Goal: Ask a question

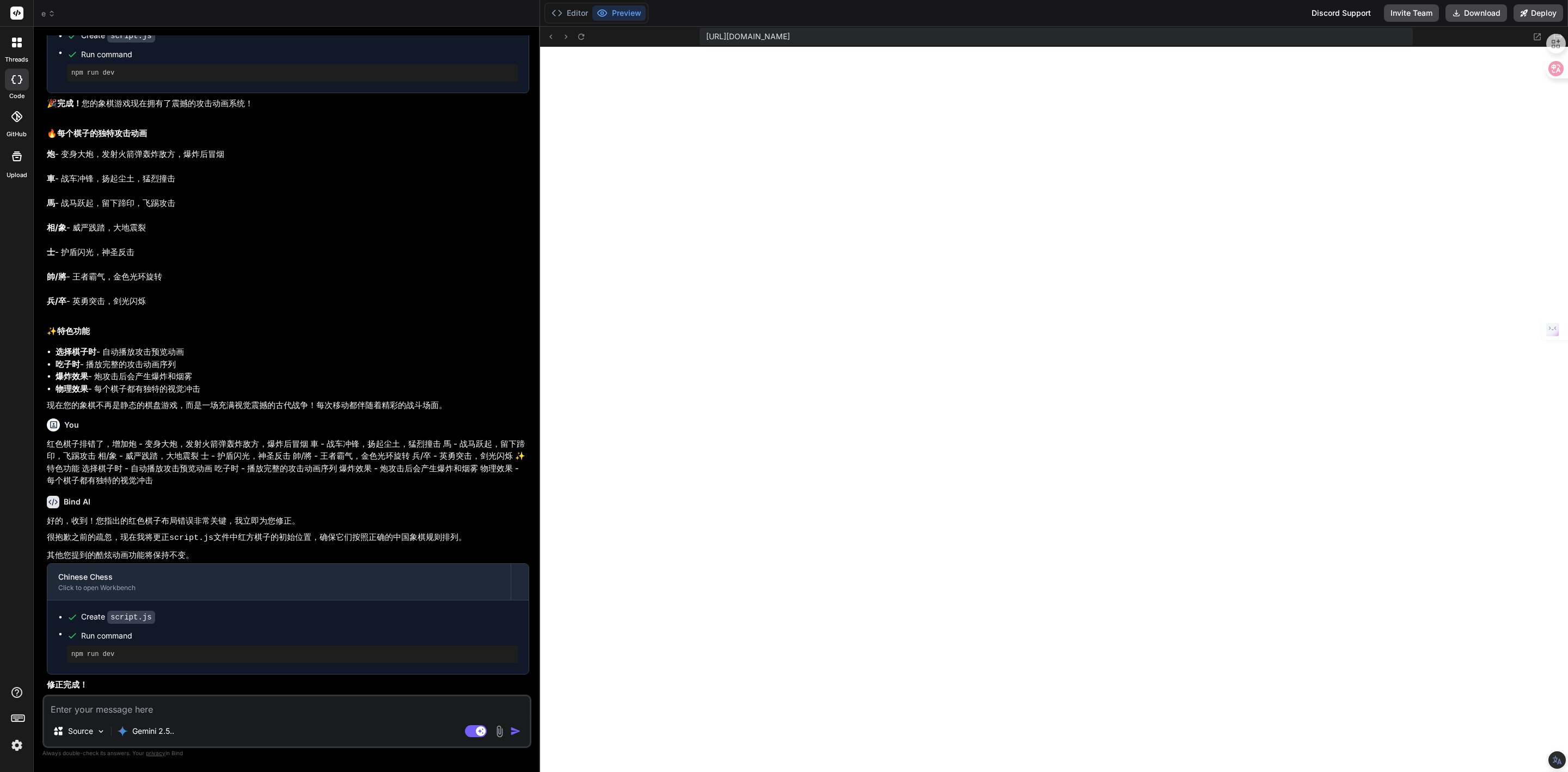
scroll to position [243, 0]
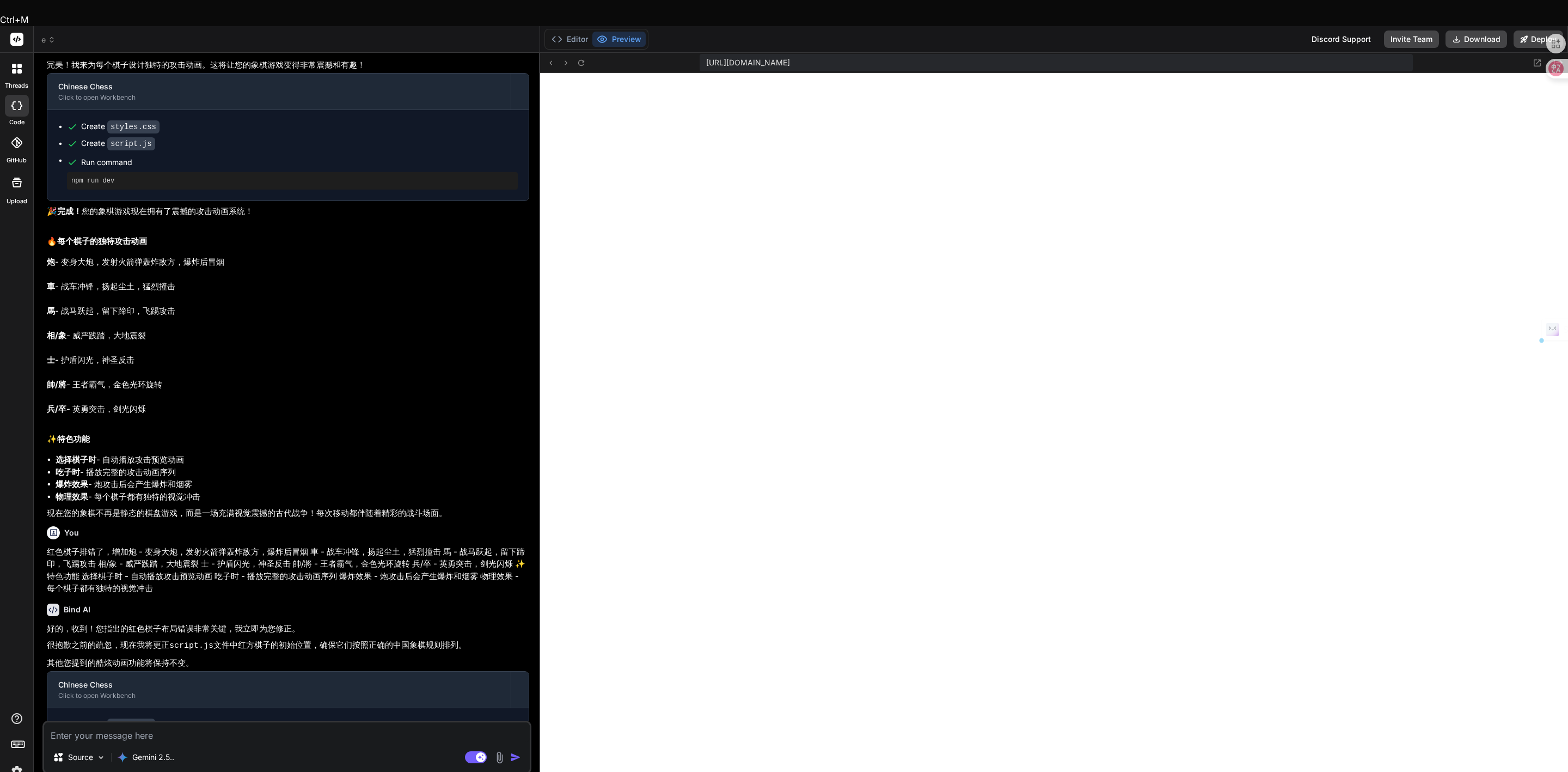
drag, startPoint x: 49, startPoint y: 260, endPoint x: 181, endPoint y: 265, distance: 132.1
click at [181, 265] on p "炮 - 变身大炮，发射火箭弹轰炸敌方，爆炸后冒烟 車 - 战车冲锋，扬起尘土，猛烈撞击 馬 - 战马跃起，留下蹄印，飞踢攻击 相/象 - 威严践踏，大地震裂 …" at bounding box center [288, 336] width 482 height 160
click at [155, 260] on p "炮 - 变身大炮，发射火箭弹轰炸敌方，爆炸后冒烟 車 - 战车冲锋，扬起尘土，猛烈撞击 馬 - 战马跃起，留下蹄印，飞踢攻击 相/象 - 威严践踏，大地震裂 …" at bounding box center [288, 336] width 482 height 160
drag, startPoint x: 180, startPoint y: 260, endPoint x: 49, endPoint y: 261, distance: 131.0
click at [49, 261] on p "炮 - 变身大炮，发射火箭弹轰炸敌方，爆炸后冒烟 車 - 战车冲锋，扬起尘土，猛烈撞击 馬 - 战马跃起，留下蹄印，飞踢攻击 相/象 - 威严践踏，大地震裂 …" at bounding box center [288, 336] width 482 height 160
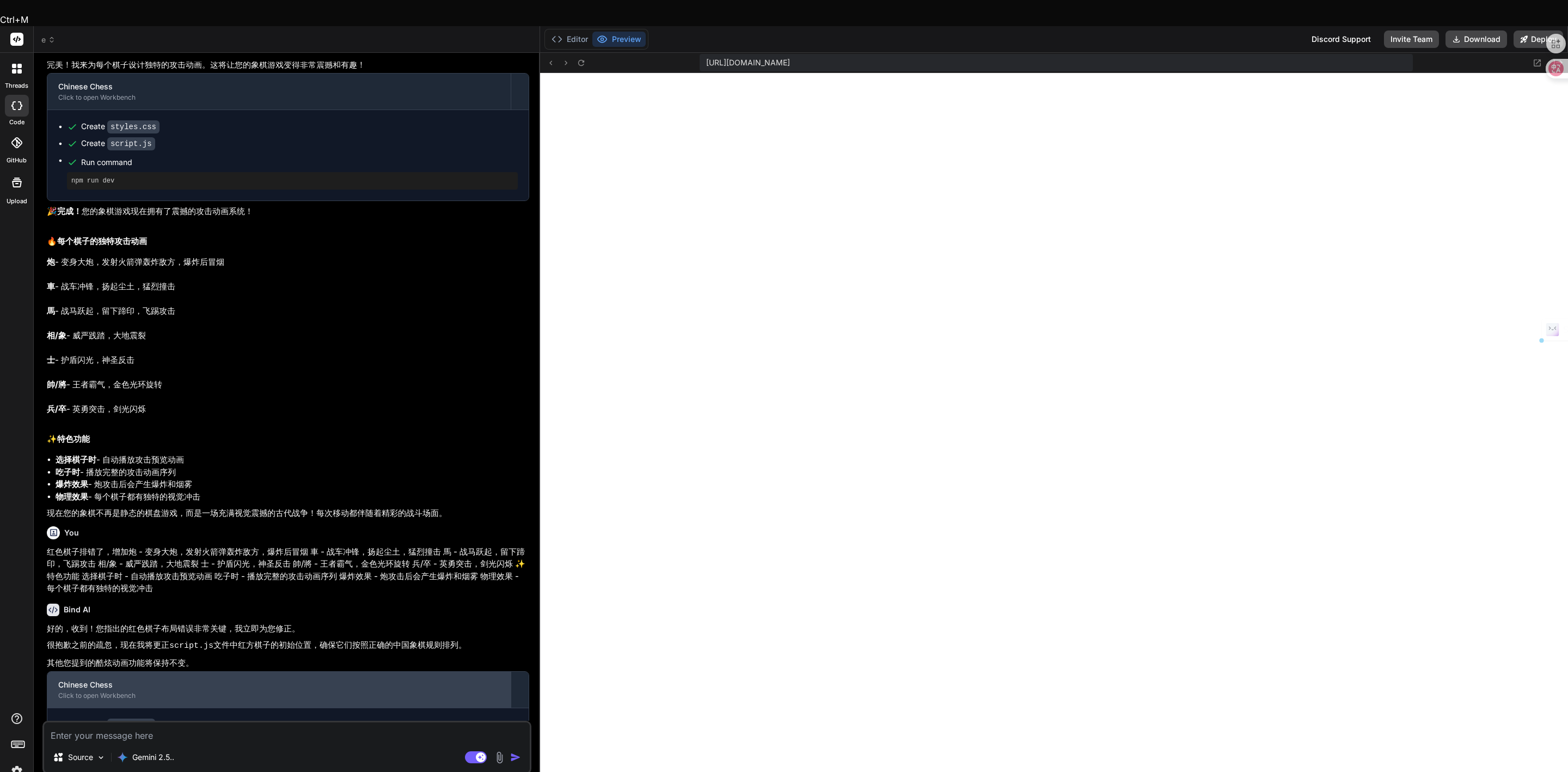
copy p "車 - 战车冲锋，扬起尘土，猛烈撞击"
click at [87, 723] on textarea at bounding box center [287, 732] width 486 height 19
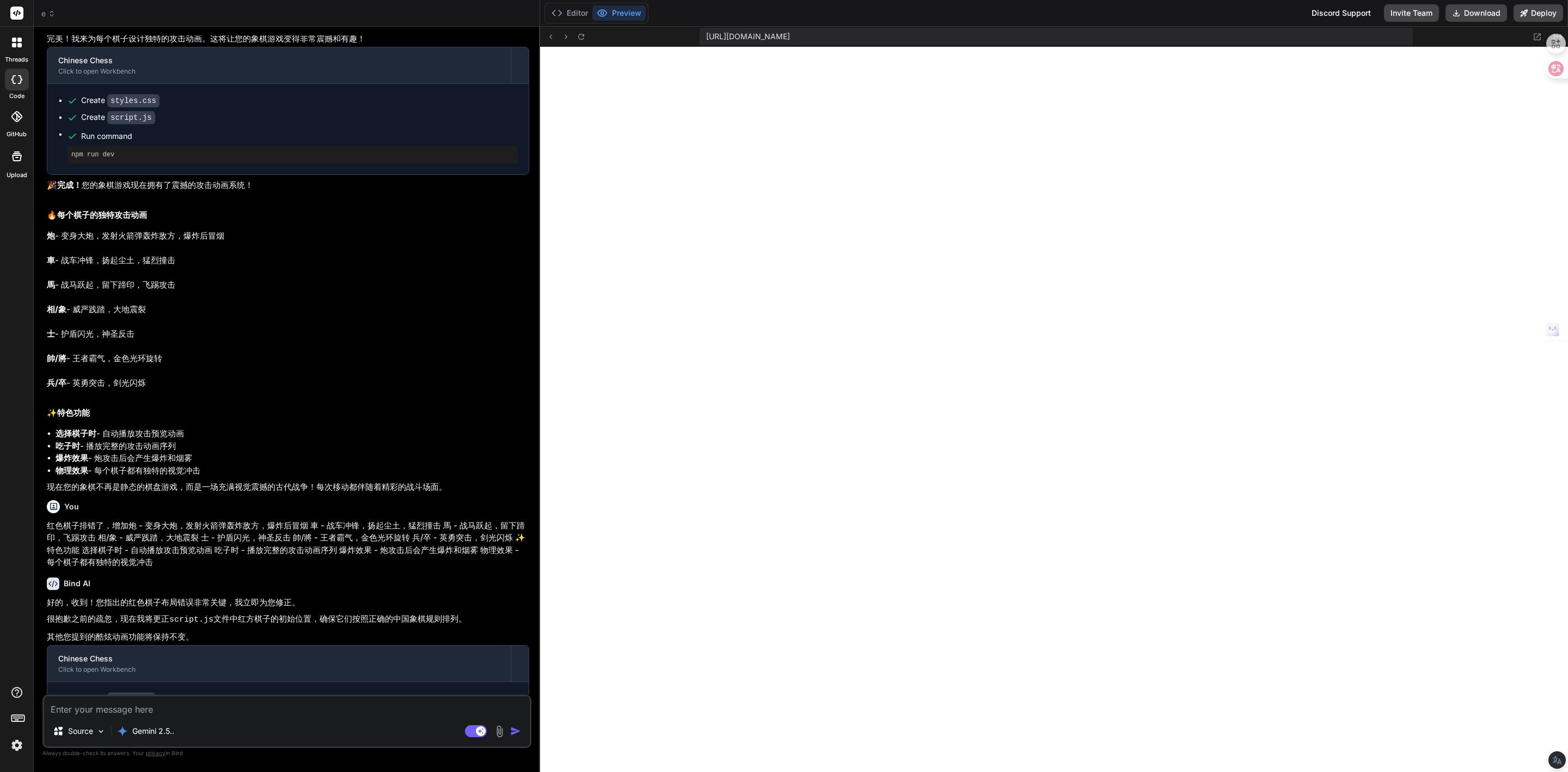
paste textarea "車 - 战车冲锋，扬起尘土，猛烈撞击"
type textarea "車 - 战车冲锋，扬起尘土，猛烈撞击"
type textarea "x"
type textarea "車 - 战车冲锋，扬起尘土，猛烈撞击,"
type textarea "x"
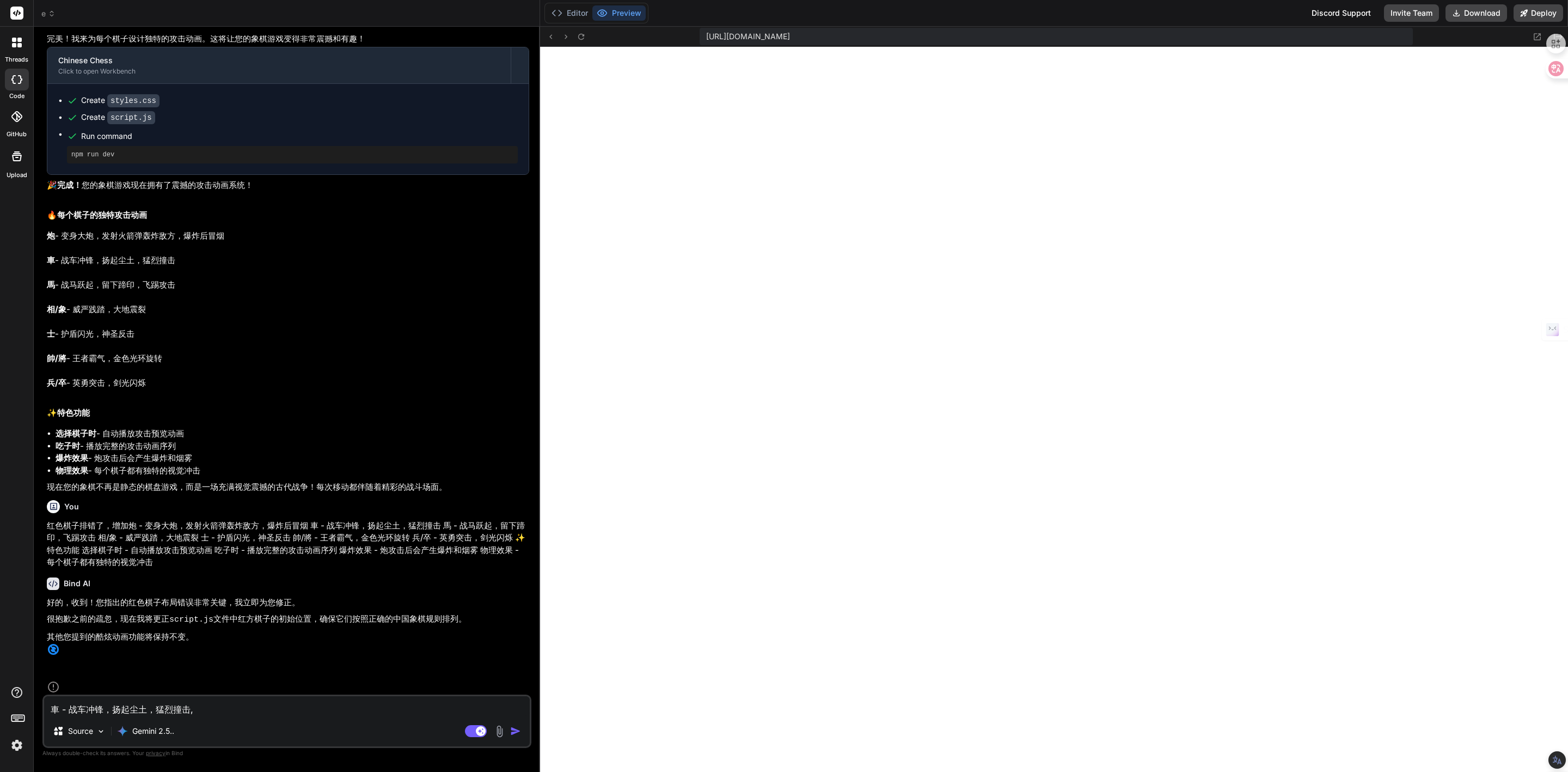
type textarea "車 - 战车冲锋，扬起尘土，猛烈撞击,x"
type textarea "x"
type textarea "車 - 战车冲锋，扬起尘土，猛烈撞击,xi"
type textarea "x"
type textarea "車 - 战车冲锋，扬起尘土，猛烈撞击,xia"
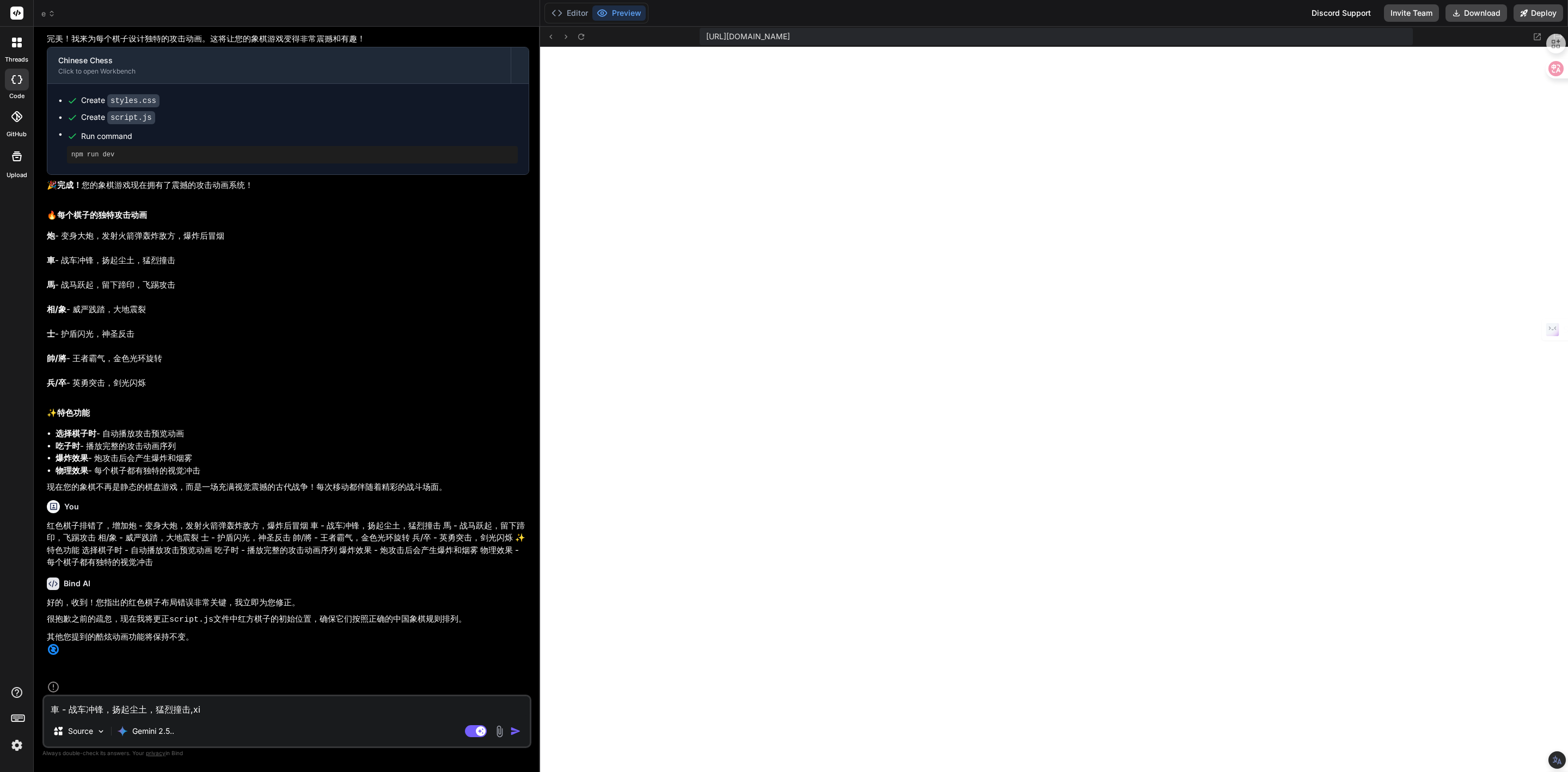
type textarea "x"
type textarea "車 - 战车冲锋，扬起尘土，猛烈撞击,xiao"
type textarea "x"
type textarea "車 - 战车冲锋，扬起尘土，猛烈撞击,xia"
type textarea "x"
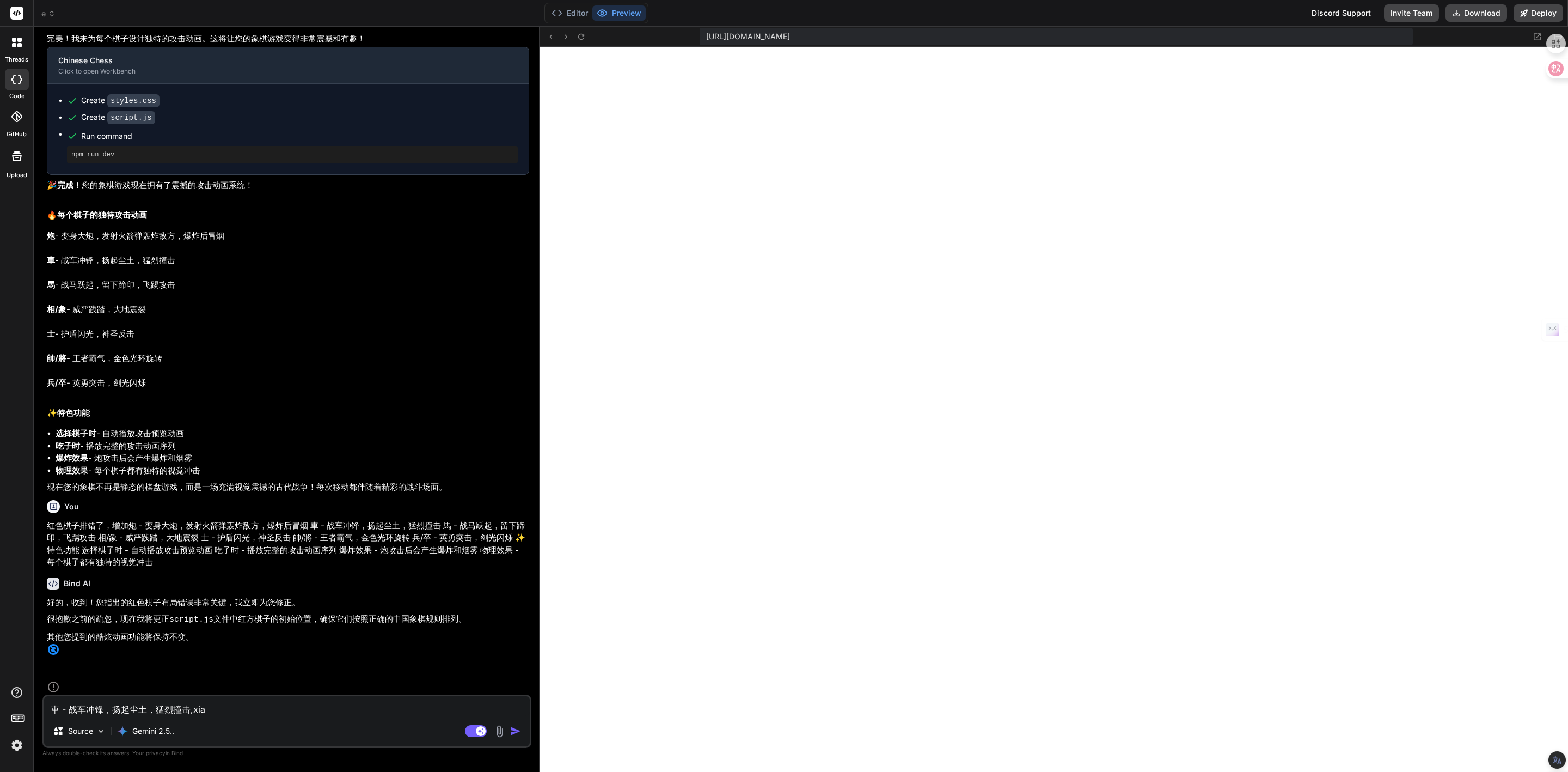
type textarea "車 - 战车冲锋，扬起尘土，猛烈撞击,xi"
type textarea "x"
type textarea "車 - 战车冲锋，扬起尘土，猛烈撞击,x"
type textarea "x"
type textarea "車 - 战车冲锋，扬起尘土，猛烈撞击,"
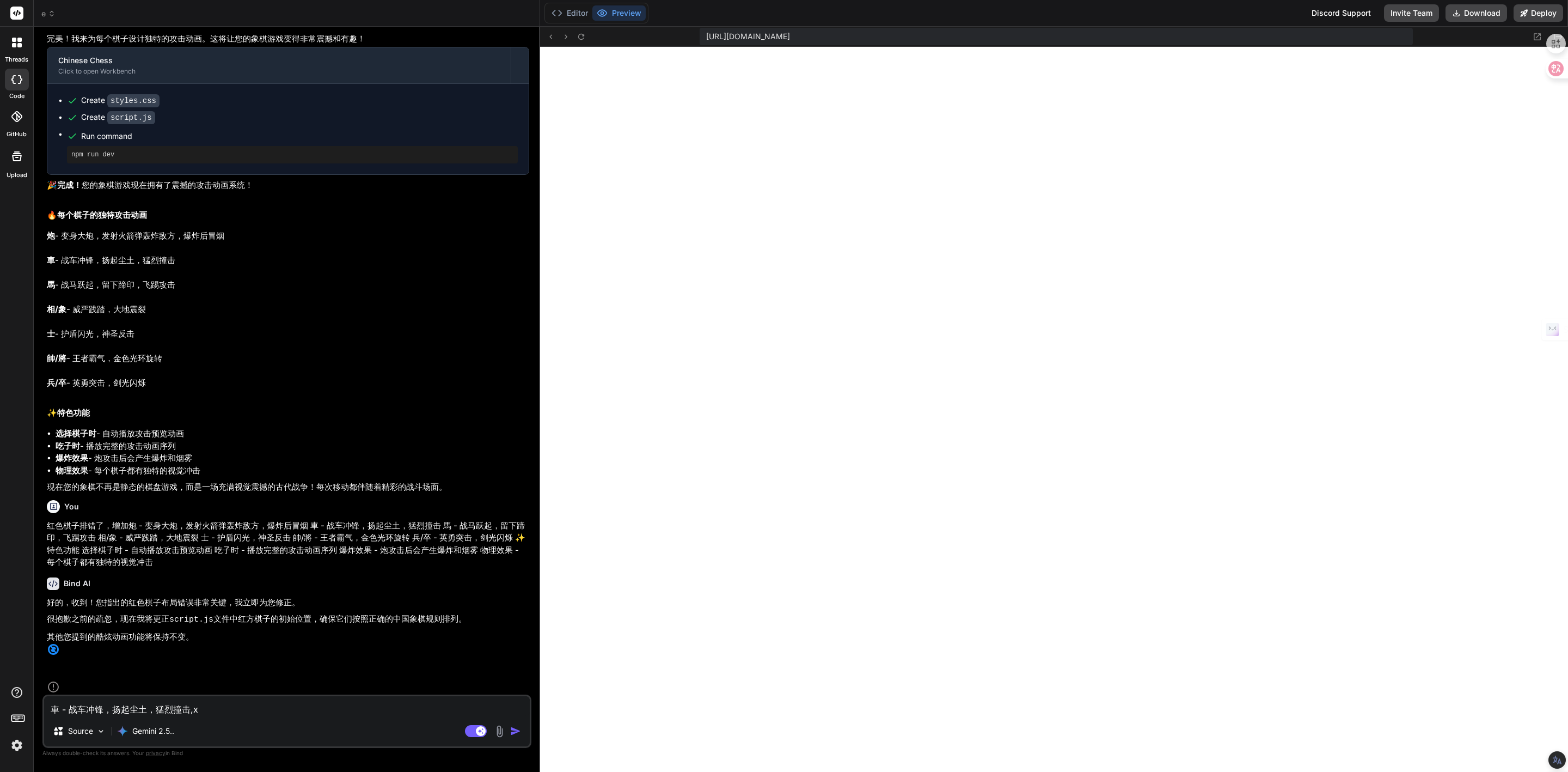
type textarea "x"
type textarea "車 - 战车冲锋，扬起尘土，猛烈撞击,x"
type textarea "x"
type textarea "車 - 战车冲锋，扬起尘土，猛烈撞击,xi"
type textarea "x"
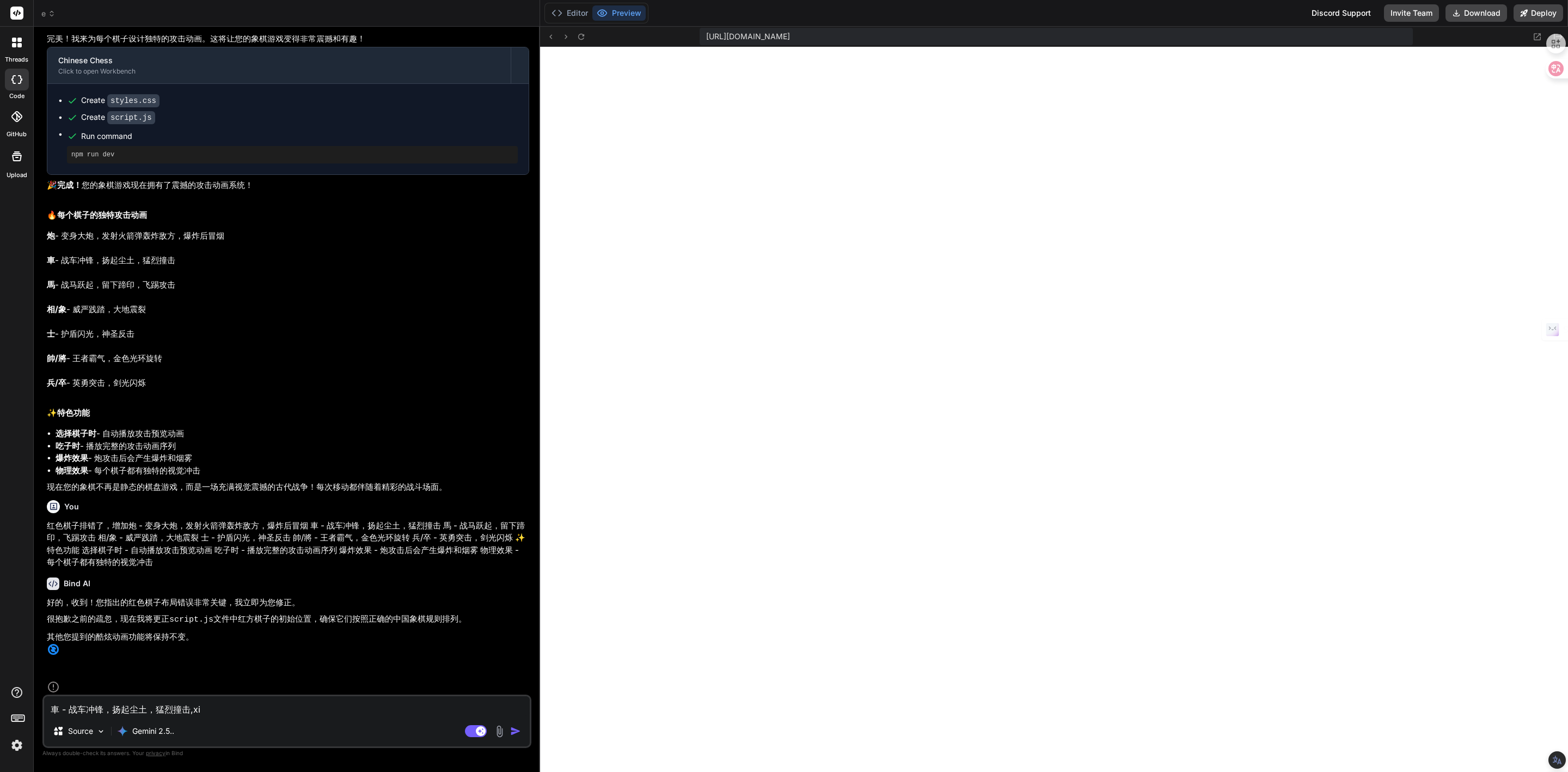
type textarea "車 - 战车冲锋，扬起尘土，猛烈撞击,xia"
type textarea "x"
type textarea "車 - 战车冲锋，扬起尘土，猛烈撞击,xiao"
type textarea "x"
type textarea "車 - 战车冲锋，扬起尘土，猛烈撞击,[PERSON_NAME]"
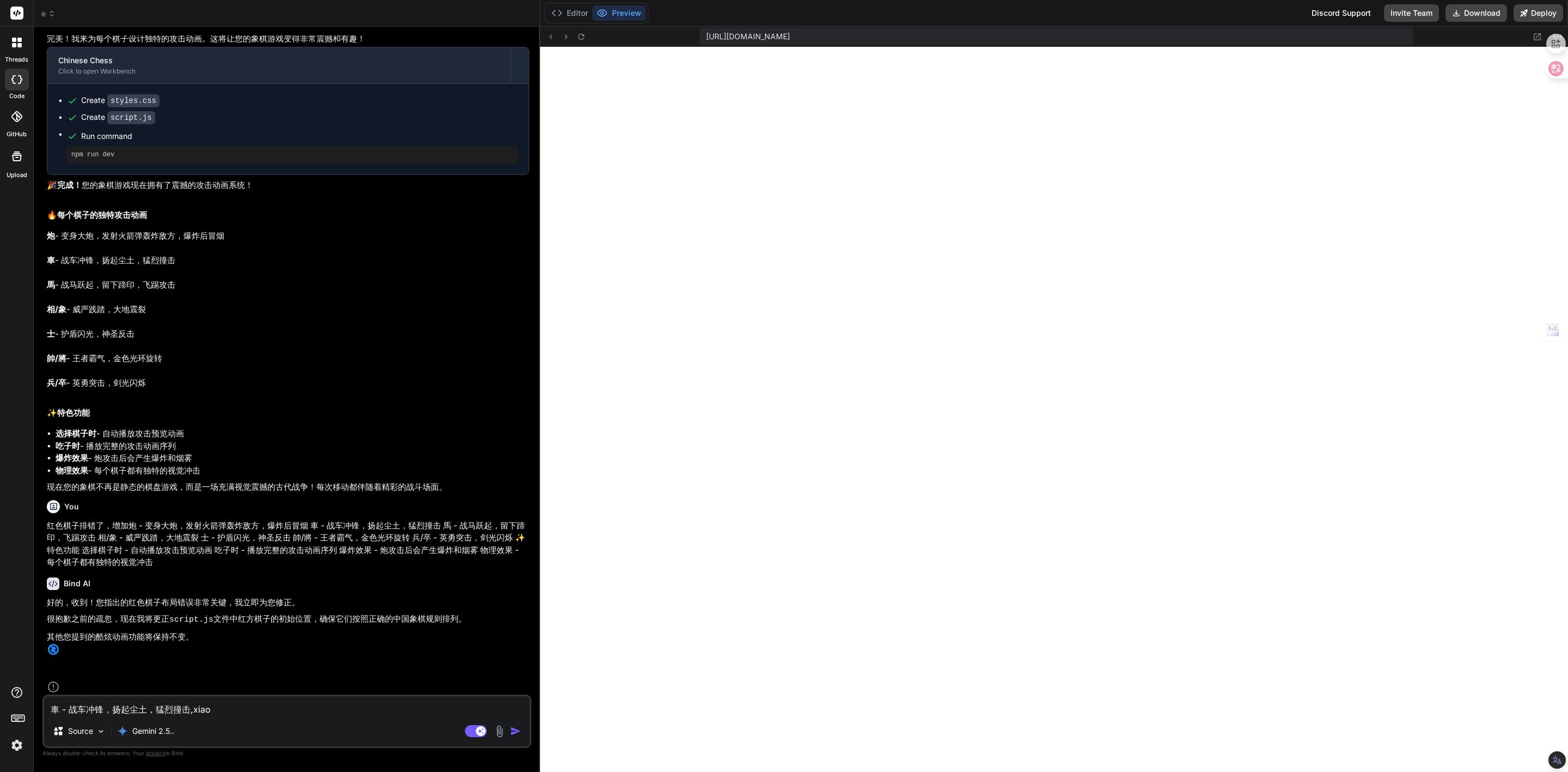
type textarea "x"
type textarea "車 - 战车冲锋，扬起尘土，猛烈撞击,[PERSON_NAME]"
type textarea "x"
type textarea "車 - 战车冲锋，扬起尘土，猛烈撞击,[PERSON_NAME]"
type textarea "x"
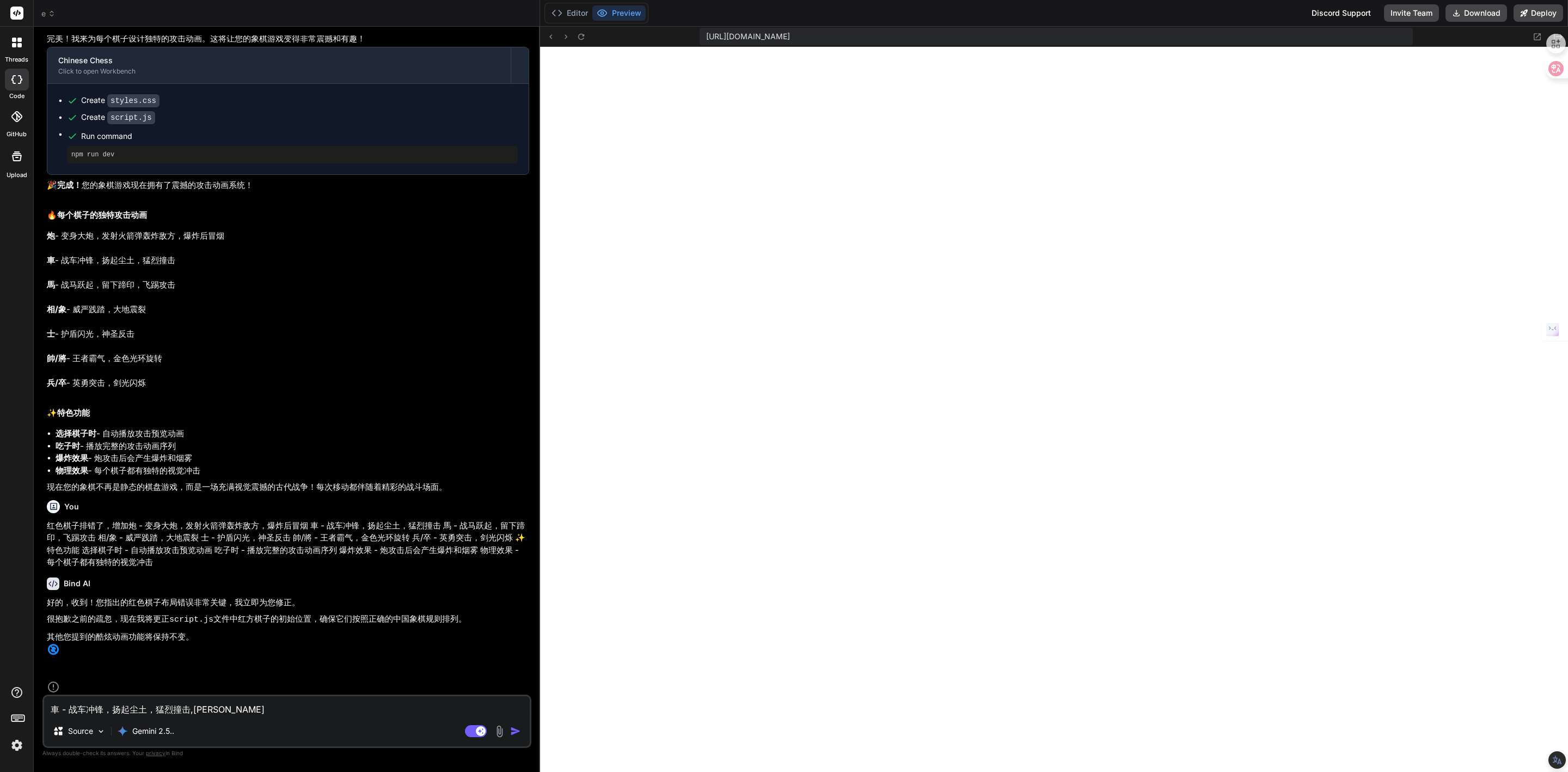
type textarea "車 - 战车冲锋，扬起尘土，猛烈撞击,效果"
type textarea "x"
type textarea "車 - 战车冲锋，扬起尘土，猛烈撞击,效果k"
type textarea "x"
type textarea "車 - 战车冲锋，扬起尘土，猛烈撞击,效果ka"
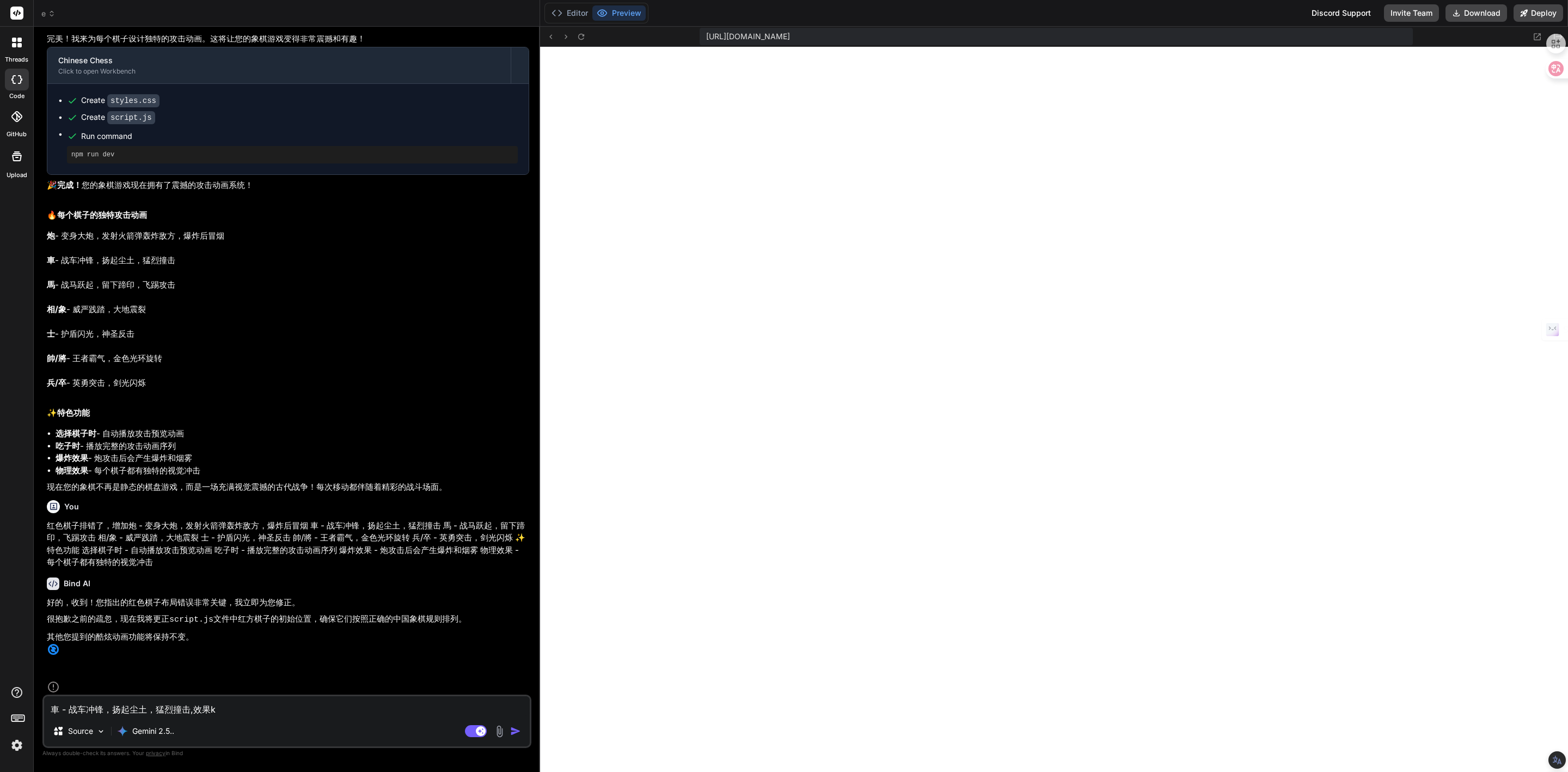
type textarea "x"
type textarea "車 - 战车冲锋，扬起尘土，猛烈撞击,效果kan"
type textarea "x"
type textarea "車 - 战车冲锋，扬起尘土，猛烈撞击,效果kan'b"
type textarea "x"
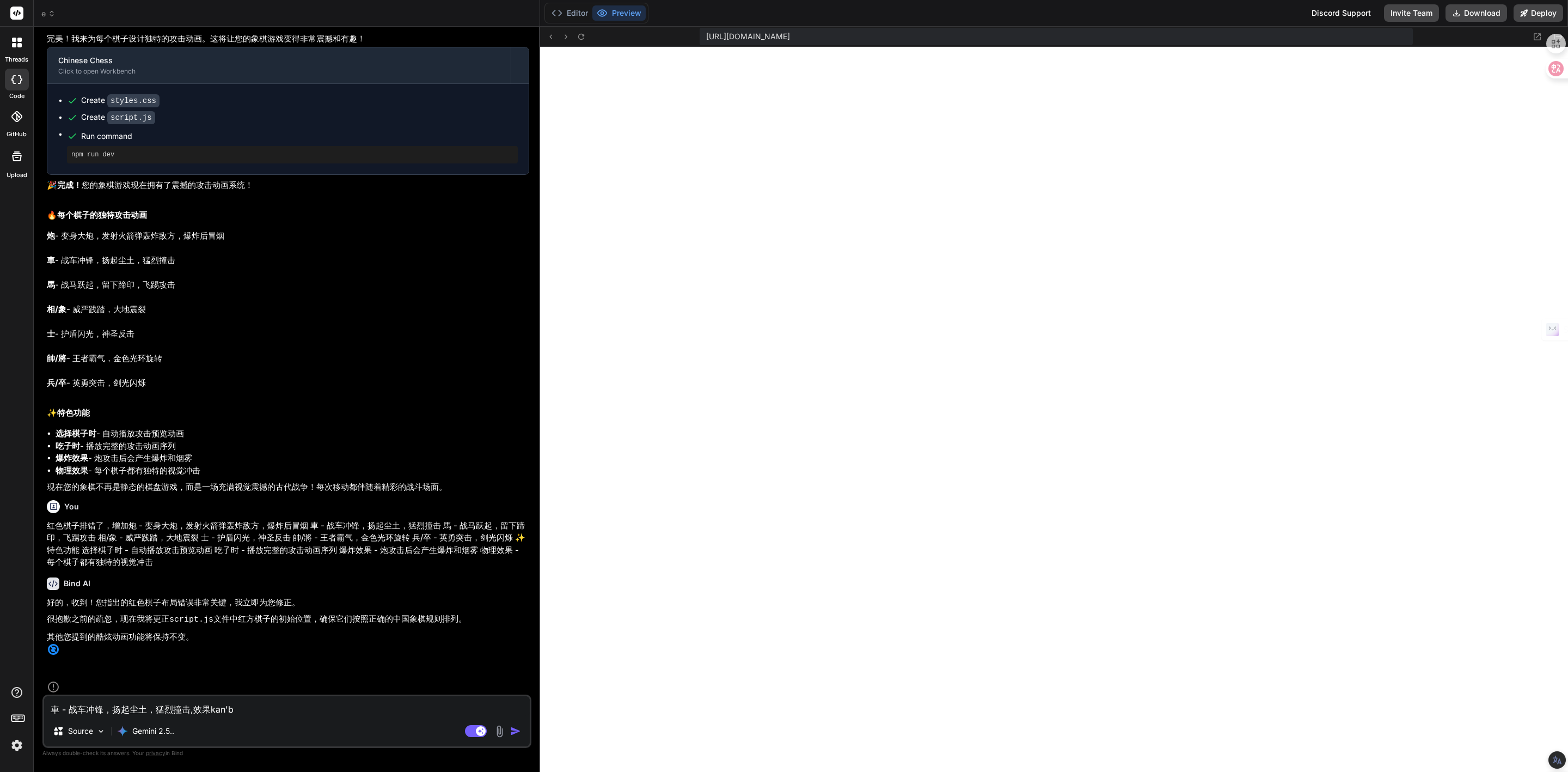
type textarea "車 - 战车冲锋，扬起尘土，猛烈撞击,效果kan'bu"
type textarea "x"
type textarea "車 - 战车冲锋，扬起尘土，猛烈撞击,效果kan'bu'c"
type textarea "x"
type textarea "車 - 战车冲锋，扬起尘土，猛烈撞击,效果kan'bu'ch"
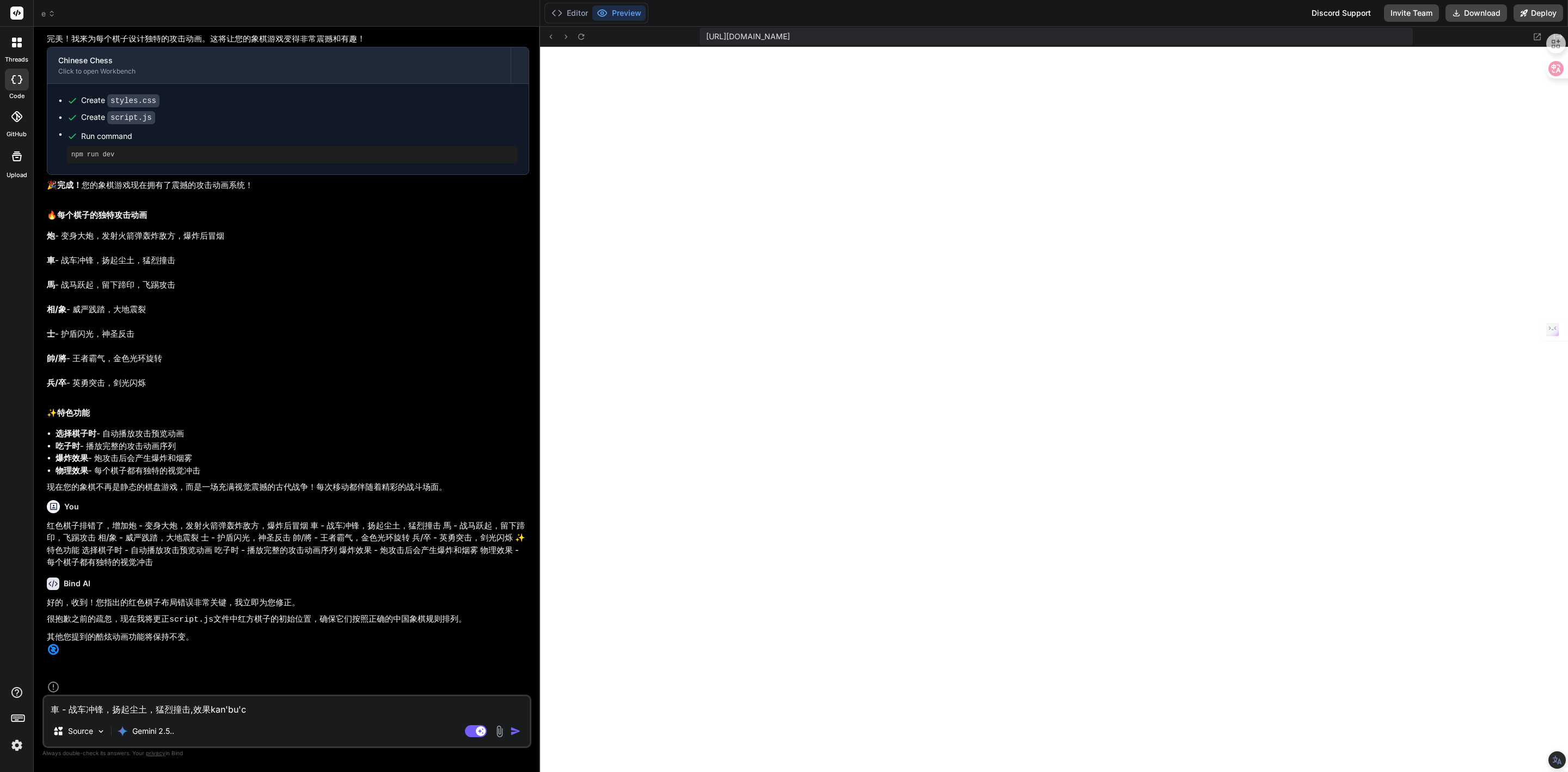
type textarea "x"
type textarea "車 - 战车冲锋，扬起尘土，猛烈撞击,效果kan'bu'chu"
type textarea "x"
type textarea "車 - 战车冲锋，扬起尘土，猛烈撞击,效果看不出"
type textarea "x"
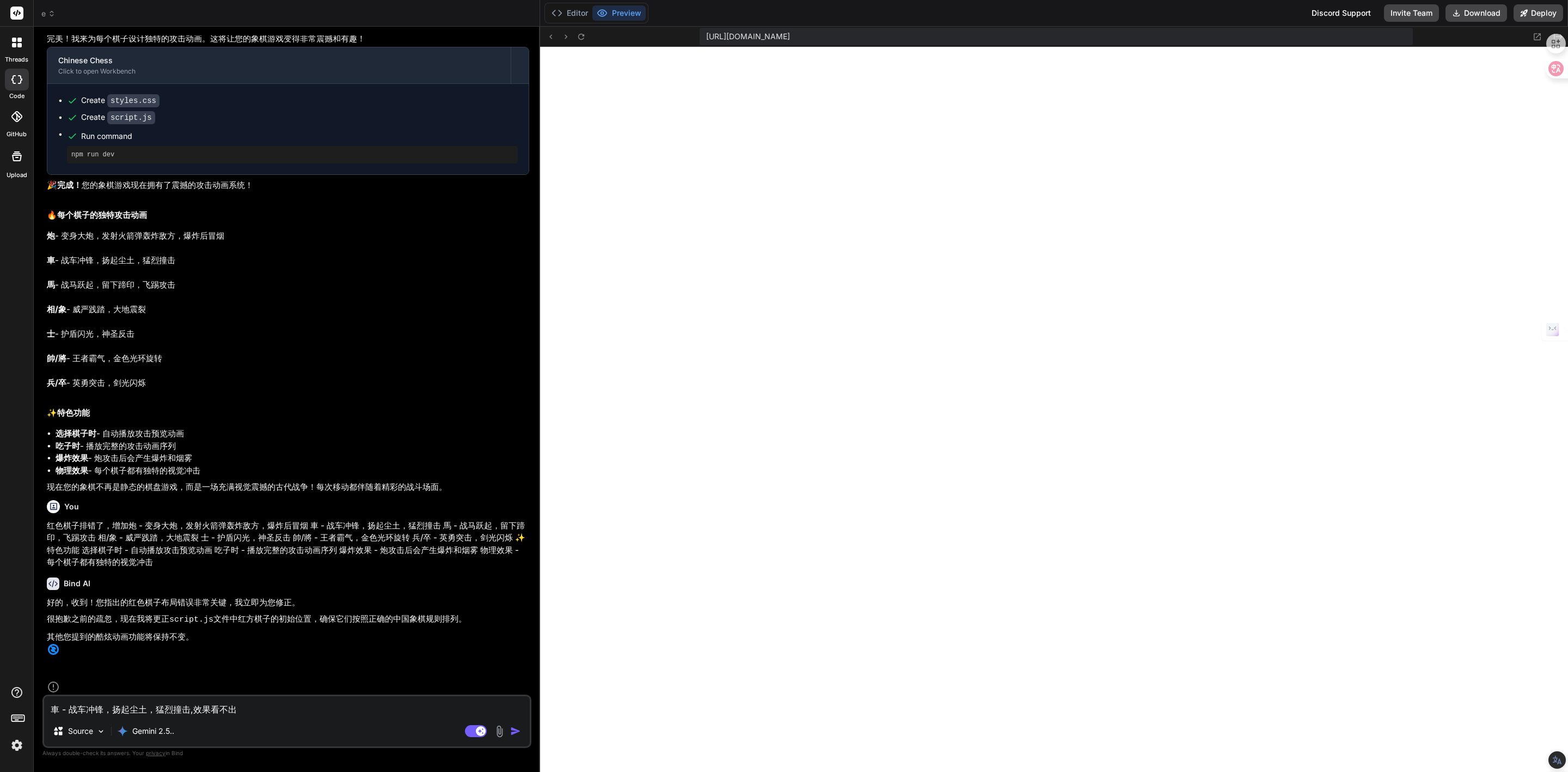
type textarea "車 - 战车冲锋，扬起尘土，猛烈撞击,效果看不出，"
type textarea "x"
type textarea "車 - 战车冲锋，扬起尘土，猛烈撞击,效果看不出，k"
type textarea "x"
type textarea "車 - 战车冲锋，扬起尘土，猛烈撞击,效果看不出，ke"
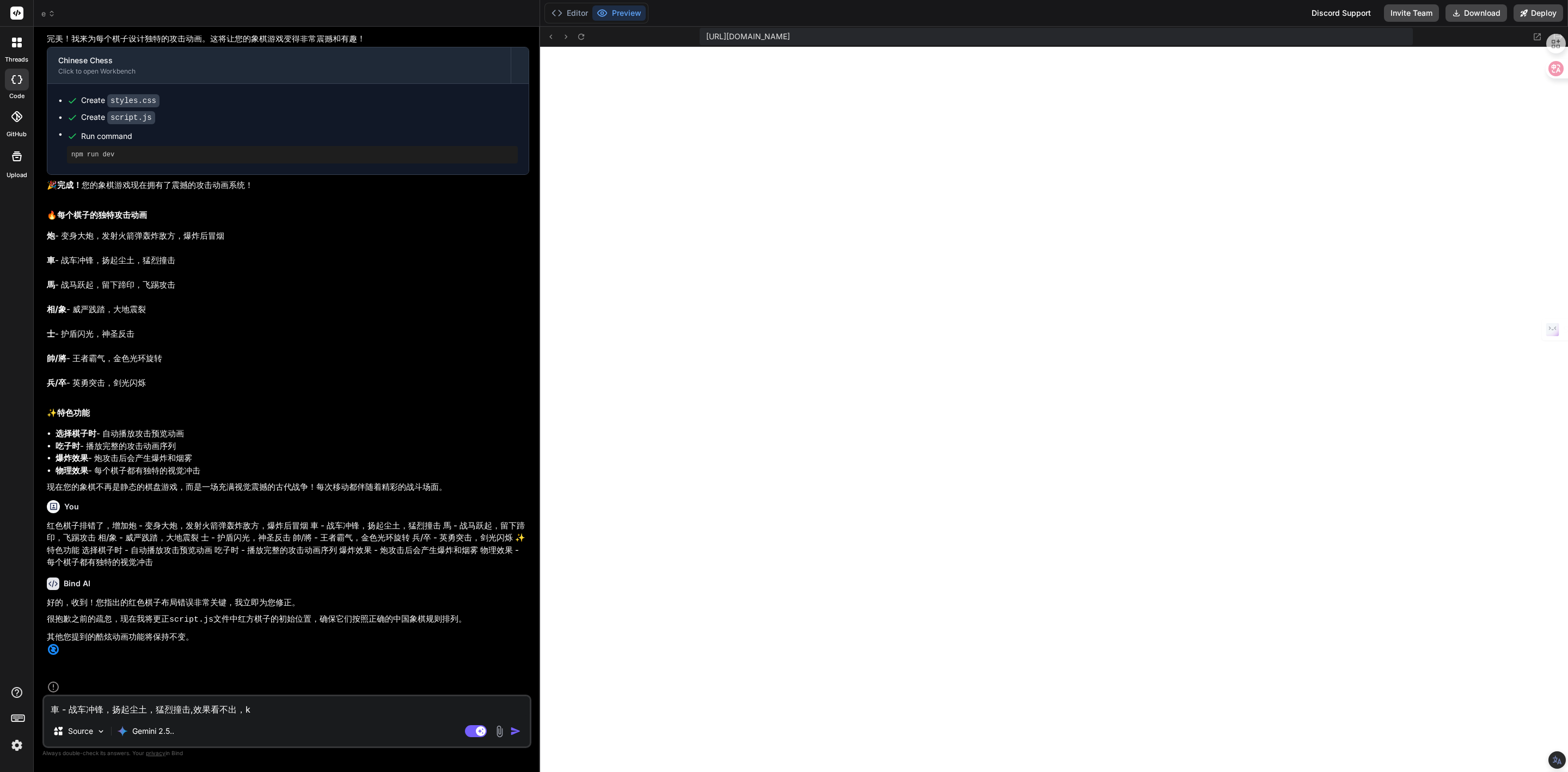
type textarea "x"
type textarea "車 - 战车冲锋，扬起尘土，猛烈撞击,效果看不出，ke'y"
type textarea "x"
type textarea "車 - 战车冲锋，扬起尘土，猛烈撞击,效果看不出，ke'yi"
type textarea "x"
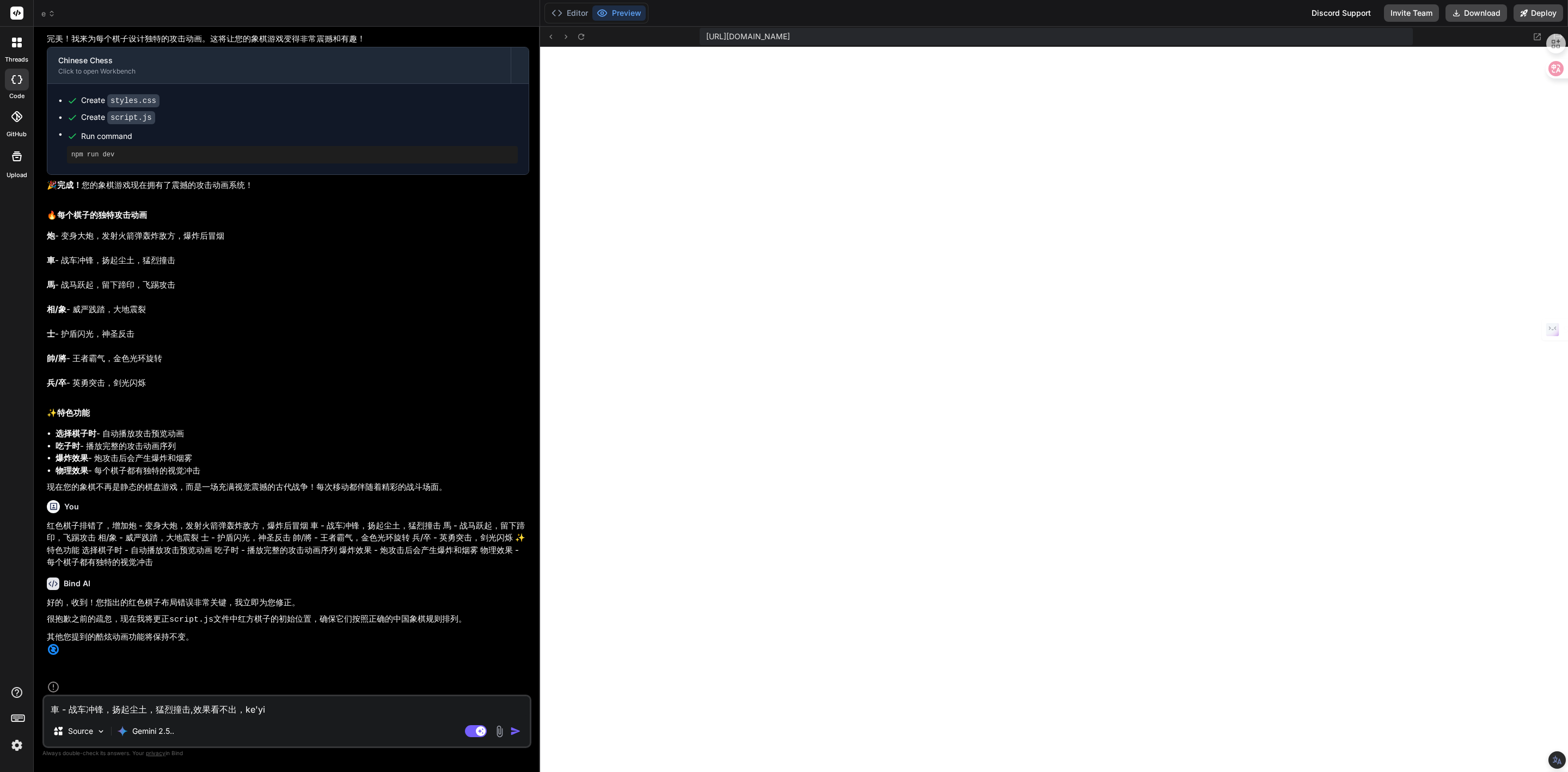
type textarea "車 - 战车冲锋，扬起尘土，猛烈撞击,效果看不出，可以"
type textarea "x"
type textarea "車 - 战车冲锋，扬起尘土，猛烈撞击,效果看不出，可以k"
type textarea "x"
type textarea "車 - 战车冲锋，扬起尘土，猛烈撞击,效果看不出，可以ku"
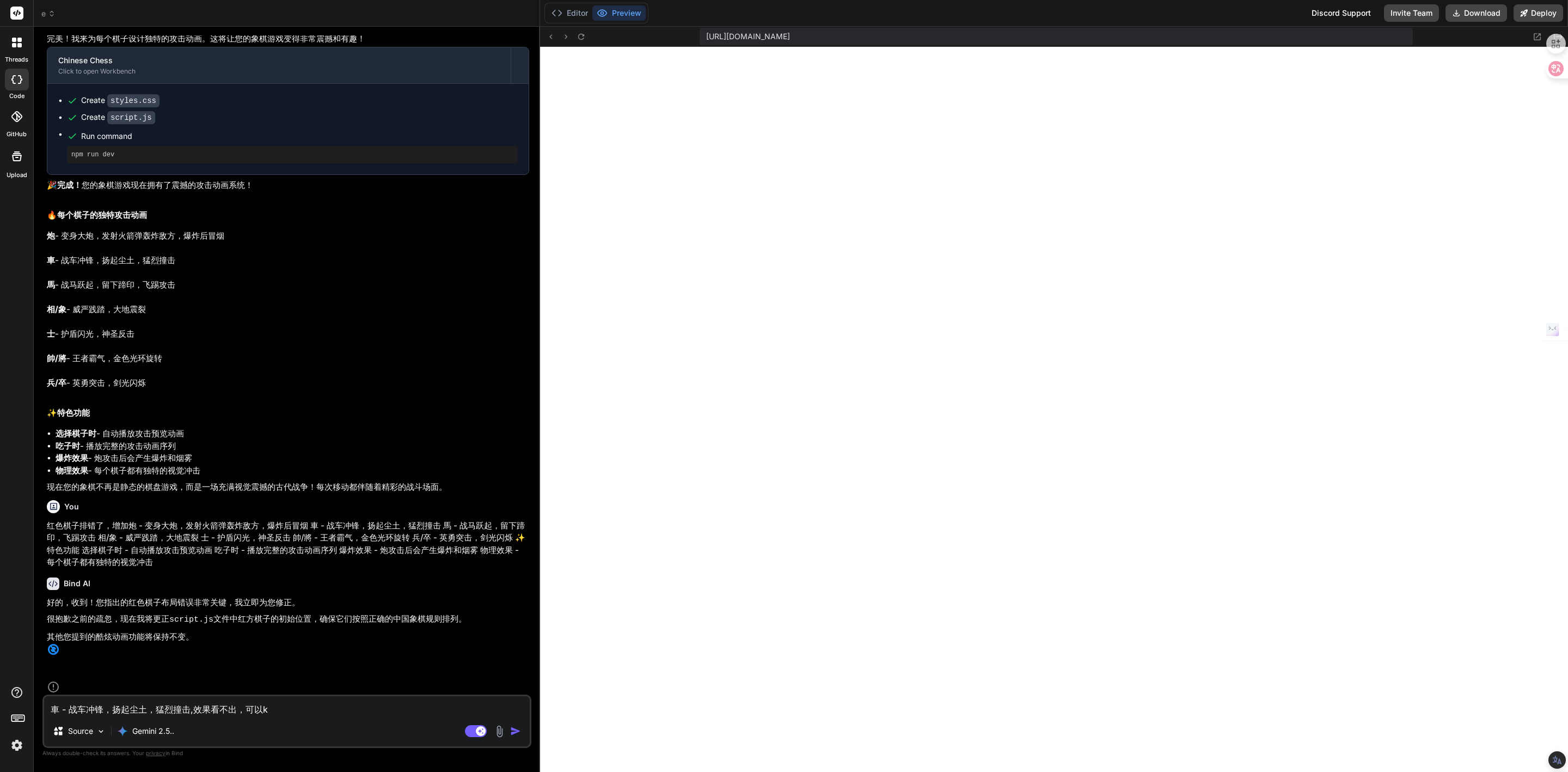
type textarea "x"
type textarea "車 - 战车冲锋，扬起尘土，猛烈撞击,效果看不出，可以kua"
type textarea "x"
type textarea "車 - 战车冲锋，扬起尘土，猛烈撞击,效果看不出，可以kuan"
type textarea "x"
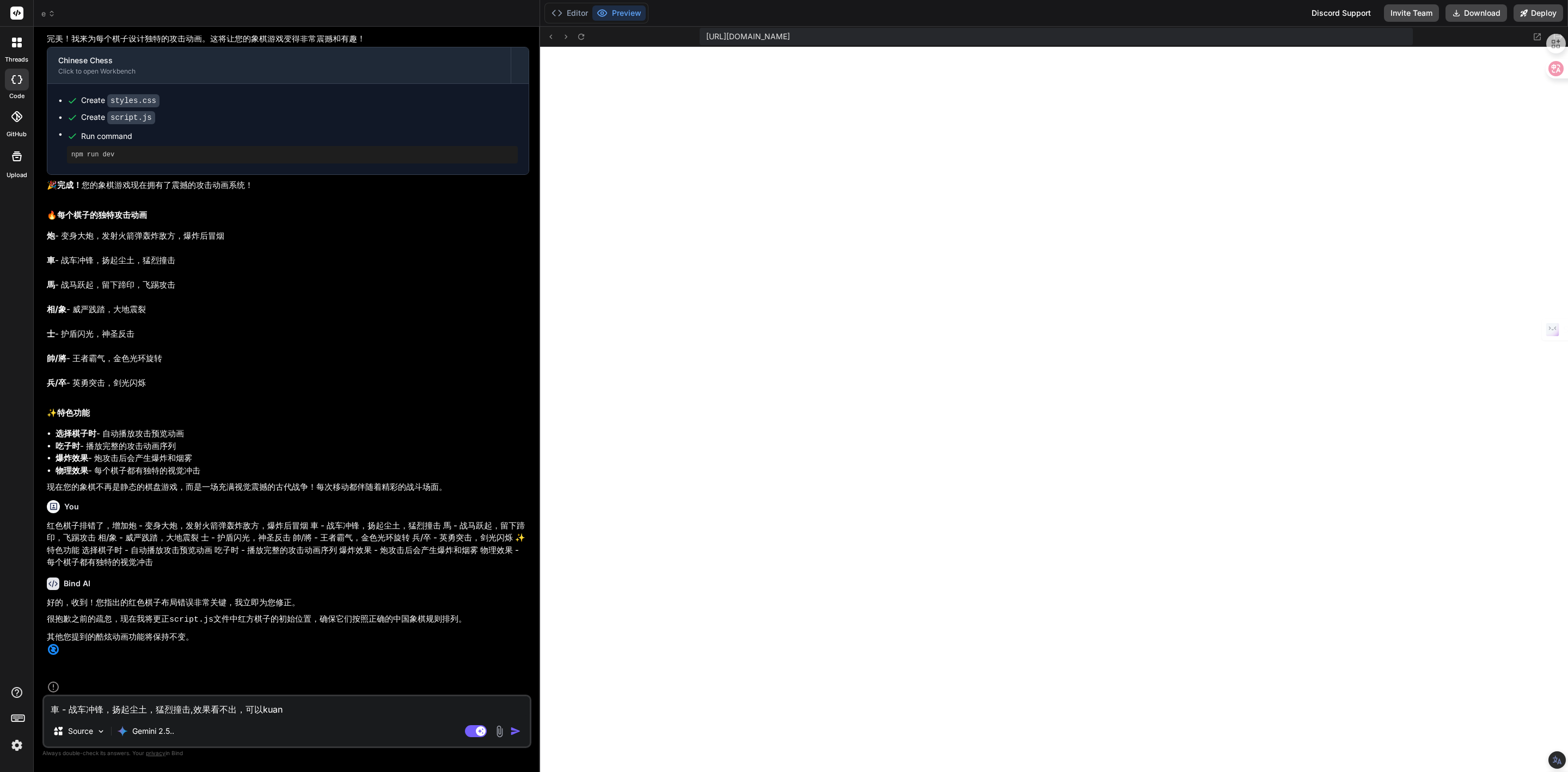
type textarea "車 - 战车冲锋，扬起尘土，猛烈撞击,效果看不出，可以kuang"
type textarea "x"
type textarea "車 - 战车冲锋，扬起尘土，猛烈撞击,效果看不出，可以kuang'z"
type textarea "x"
type textarea "車 - 战车冲锋，扬起尘土，猛烈撞击,效果看不出，可以kuang'zh"
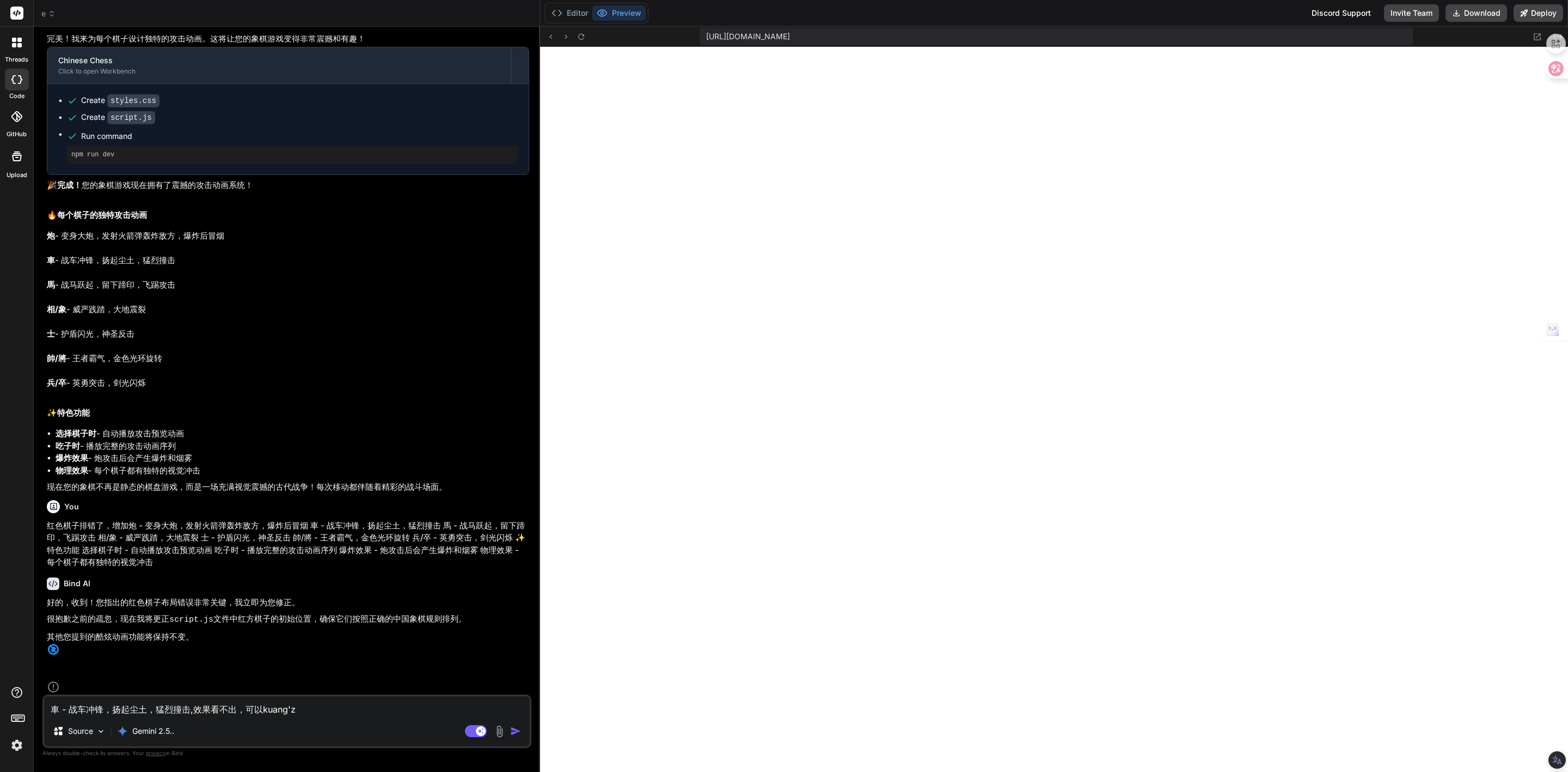
type textarea "x"
type textarea "車 - 战车冲锋，扬起尘土，猛烈撞击,效果看不出，可以kuang'zha"
type textarea "x"
type textarea "車 - 战车冲锋，扬起尘土，猛烈撞击,效果看不出，可以kuang'zhan"
type textarea "x"
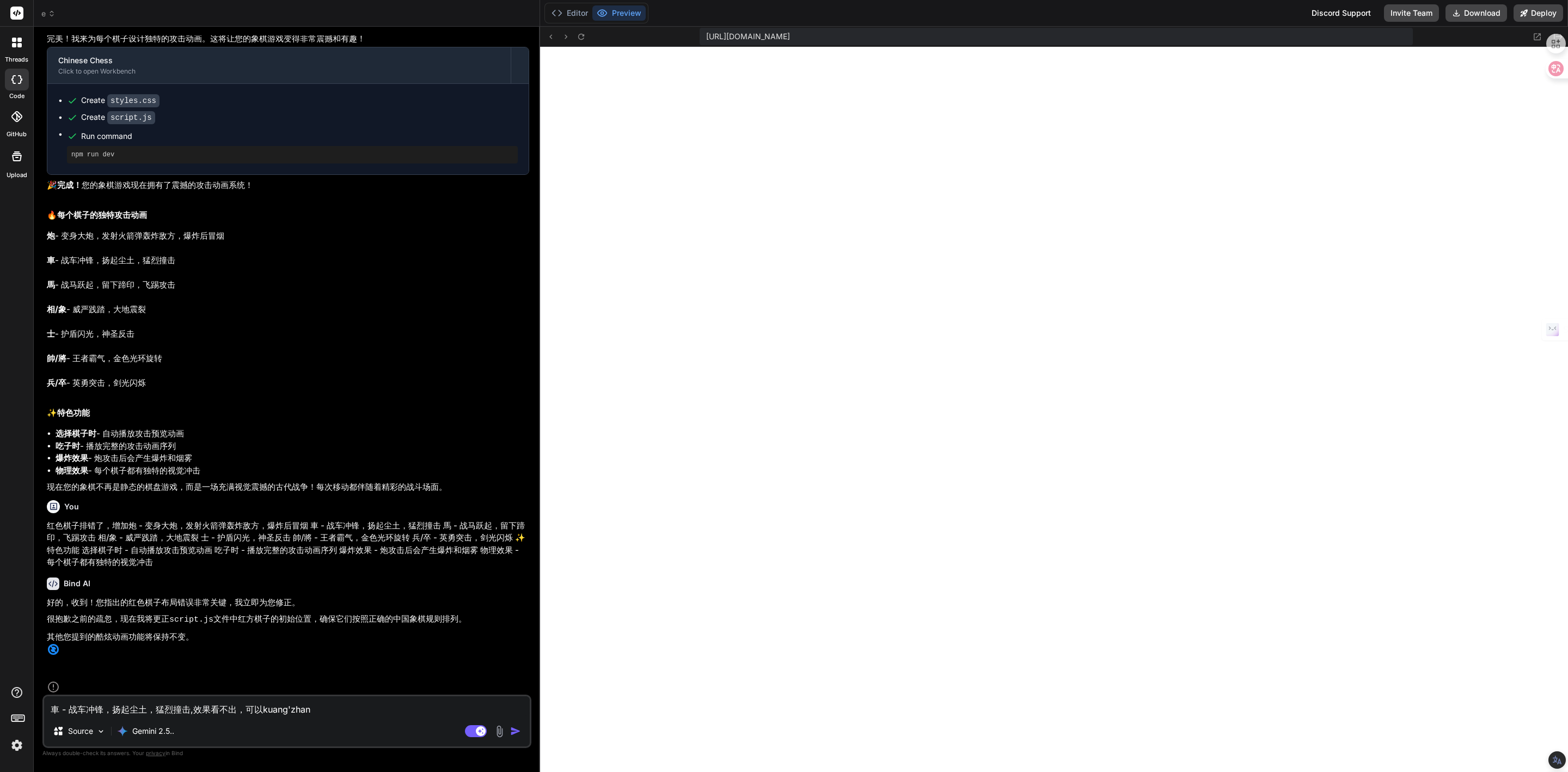
type textarea "車 - 战车冲锋，扬起尘土，猛烈撞击,效果看不出，可以[PERSON_NAME]"
type textarea "x"
type textarea "車 - 战车冲锋，扬起尘土，猛烈撞击,效果看不出，可以kuang'zhan"
type textarea "x"
type textarea "車 - 战车冲锋，扬起尘土，猛烈撞击,效果看不出，可以kuang'zha"
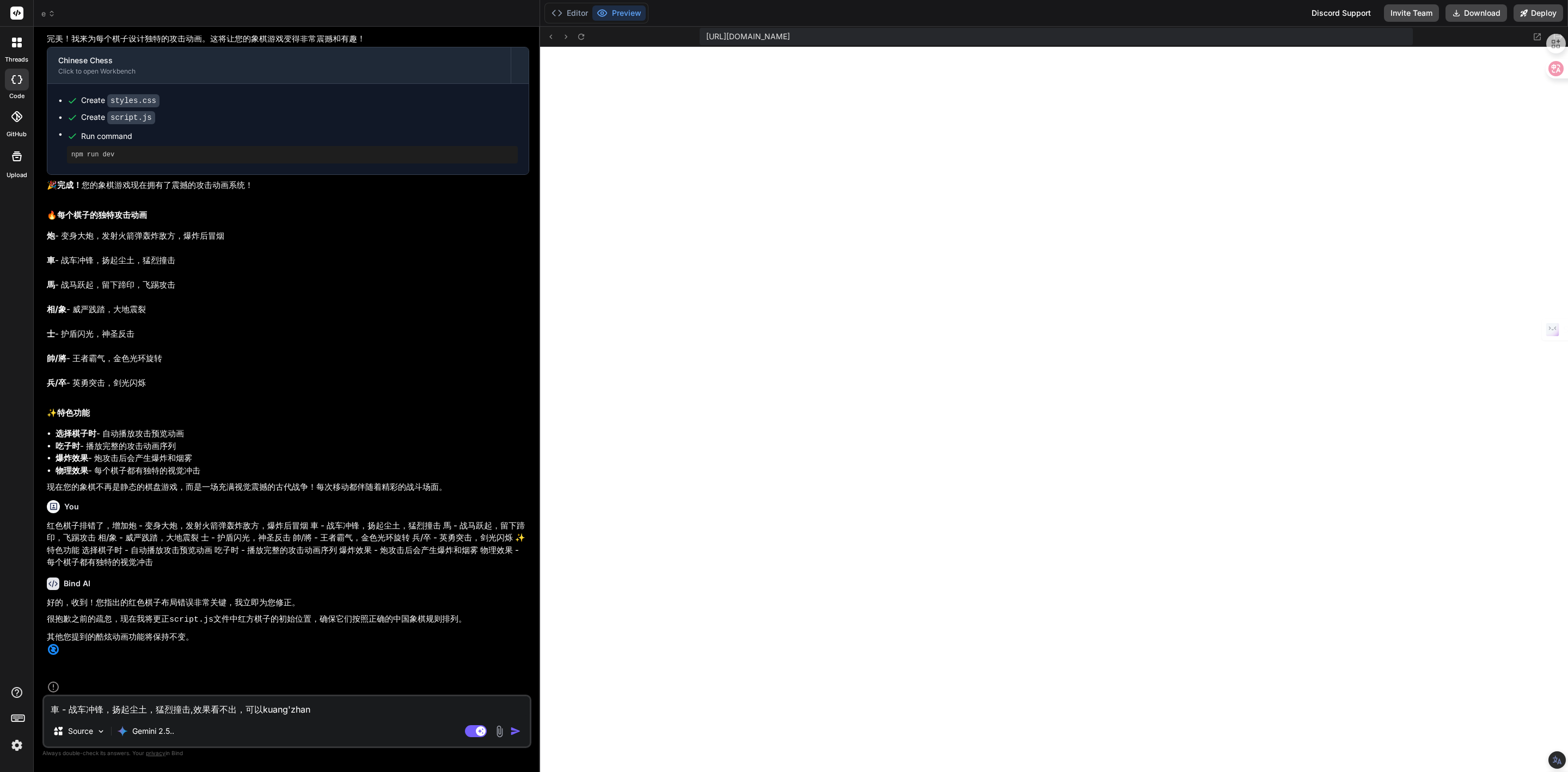
type textarea "x"
type textarea "車 - 战车冲锋，扬起尘土，猛烈撞击,效果看不出，可以kuang'zh"
type textarea "x"
type textarea "車 - 战车冲锋，扬起尘土，猛烈撞击,效果看不出，可以kuang'z"
type textarea "x"
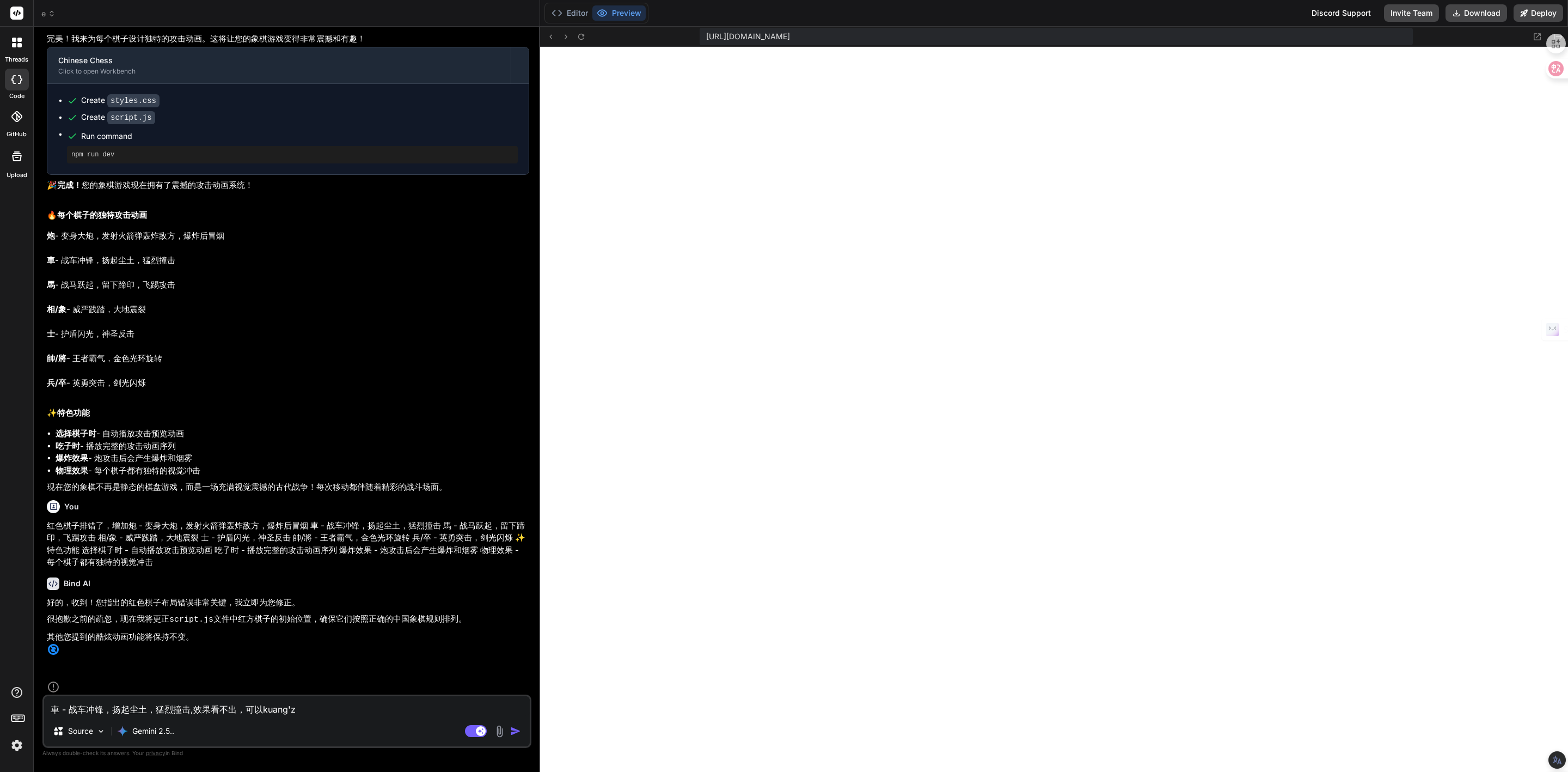
type textarea "車 - 战车冲锋，扬起尘土，猛烈撞击,效果看不出，可以kuang"
type textarea "x"
type textarea "車 - 战车冲锋，扬起尘土，猛烈撞击,效果看不出，可以kuan"
type textarea "x"
type textarea "車 - 战车冲锋，扬起尘土，猛烈撞击,效果看不出，可以kua"
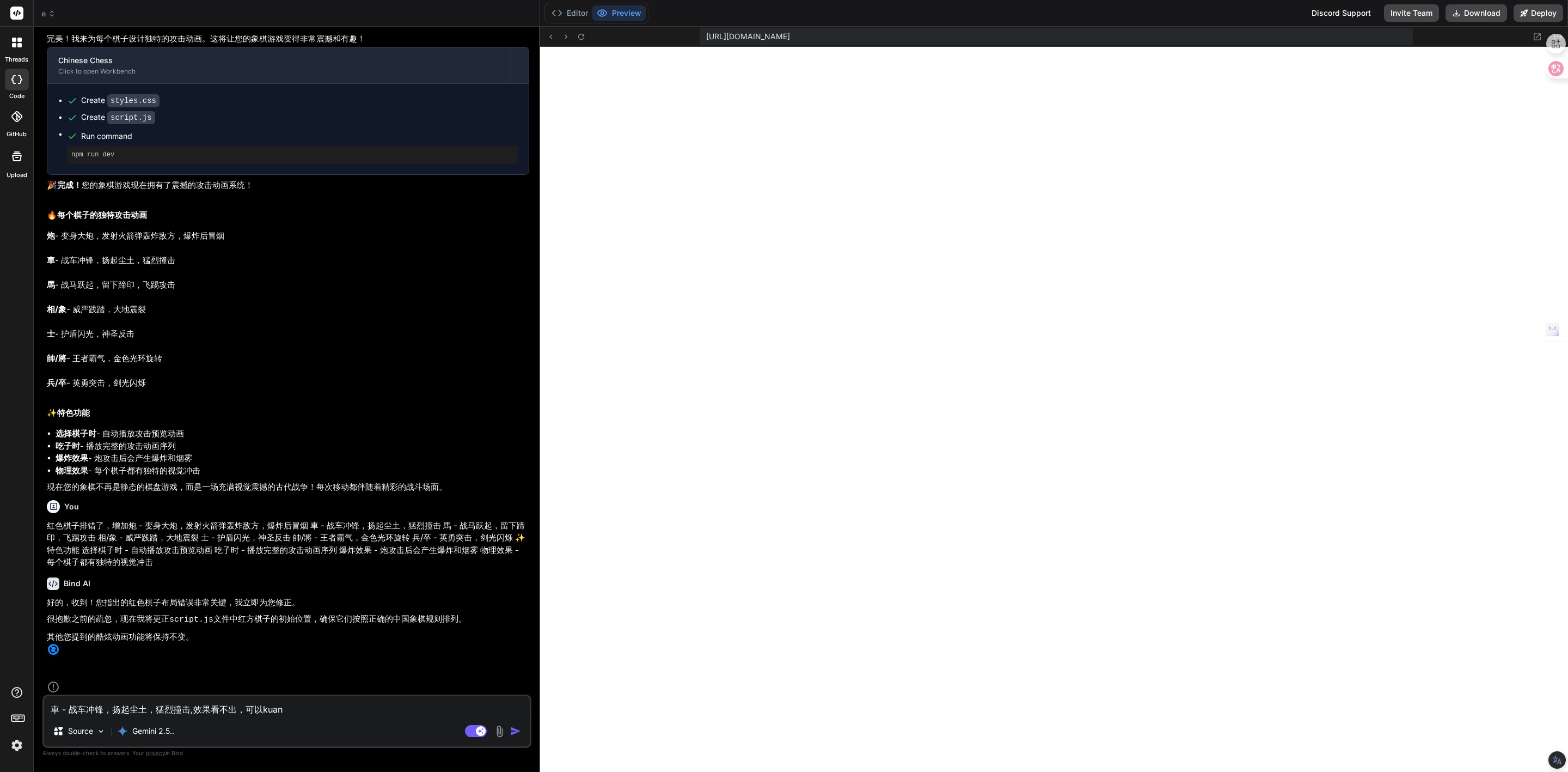
type textarea "x"
type textarea "車 - 战车冲锋，扬起尘土，猛烈撞击,效果看不出，可以ku"
type textarea "x"
type textarea "車 - 战车冲锋，扬起尘土，猛烈撞击,效果看不出，可以k"
type textarea "x"
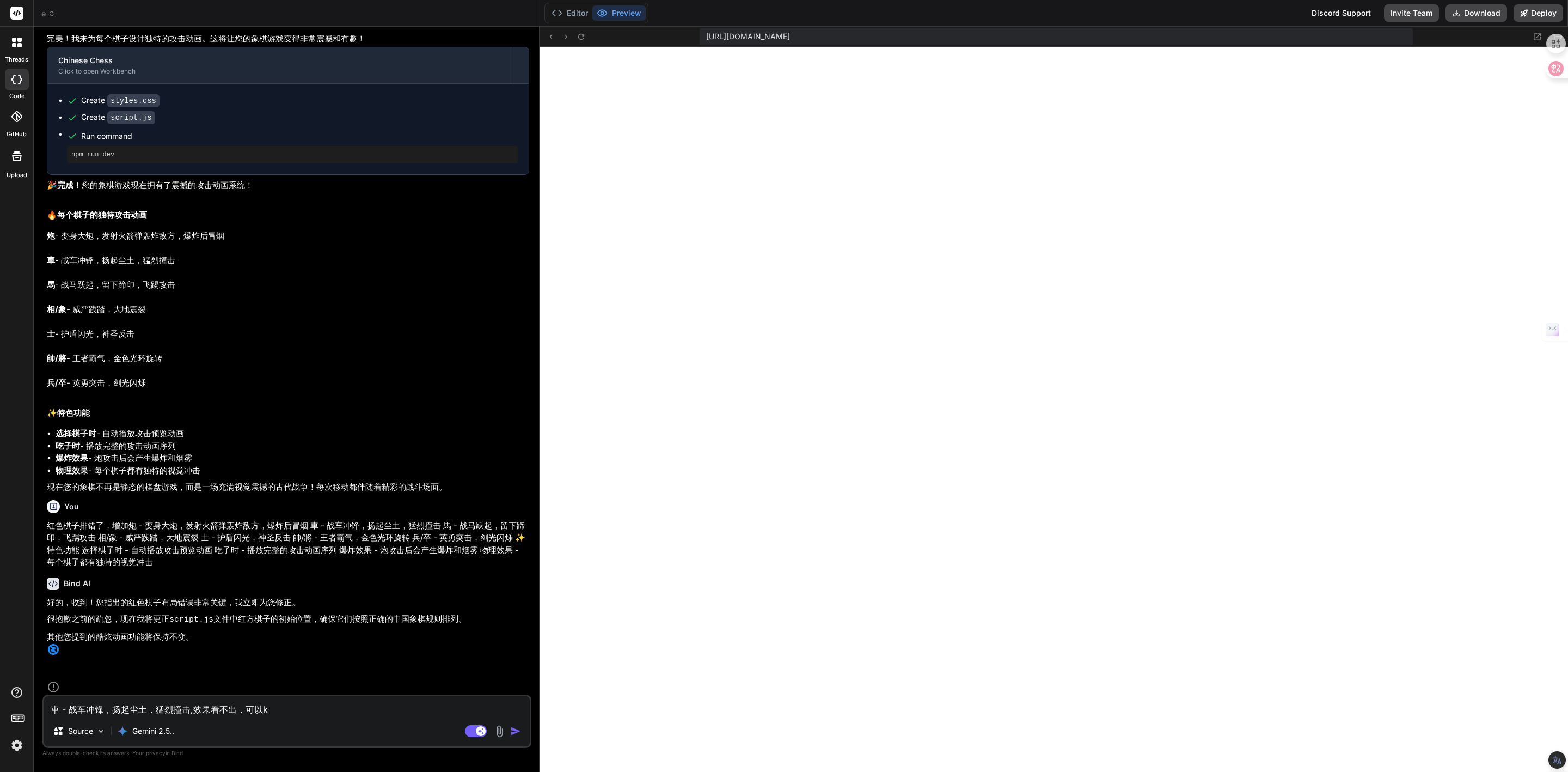
type textarea "車 - 战车冲锋，扬起尘土，猛烈撞击,效果看不出，可以"
type textarea "x"
type textarea "車 - 战车冲锋，扬起尘土，猛烈撞击,效果看不出，可以g"
type textarea "x"
type textarea "車 - 战车冲锋，扬起尘土，猛烈撞击,效果看不出，可以gu"
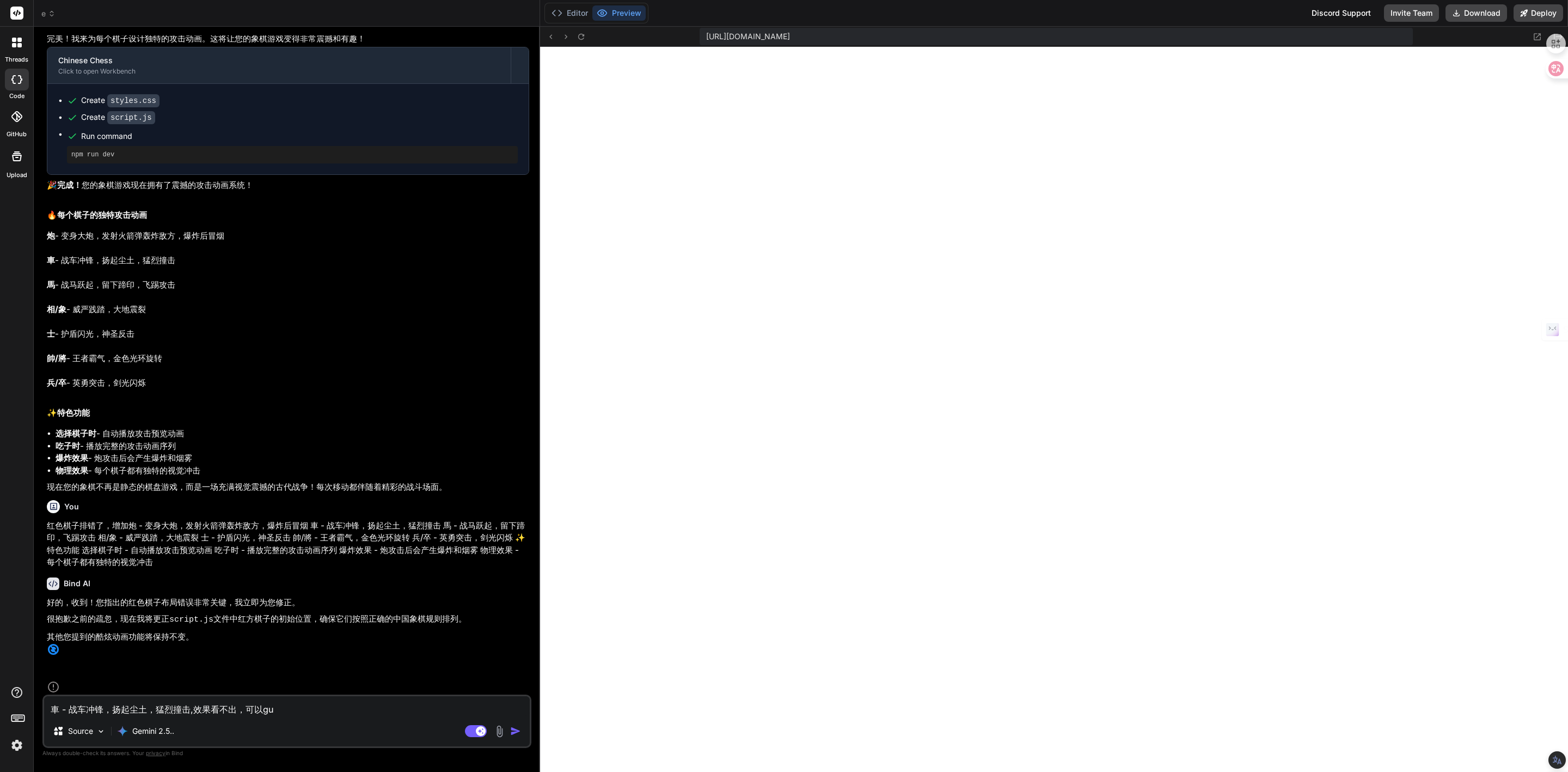
type textarea "x"
type textarea "車 - 战车冲锋，扬起尘土，猛烈撞击,效果看不出，可以gua"
type textarea "x"
type textarea "車 - 战车冲锋，扬起尘土，猛烈撞击,效果看不出，可以gua'z"
type textarea "x"
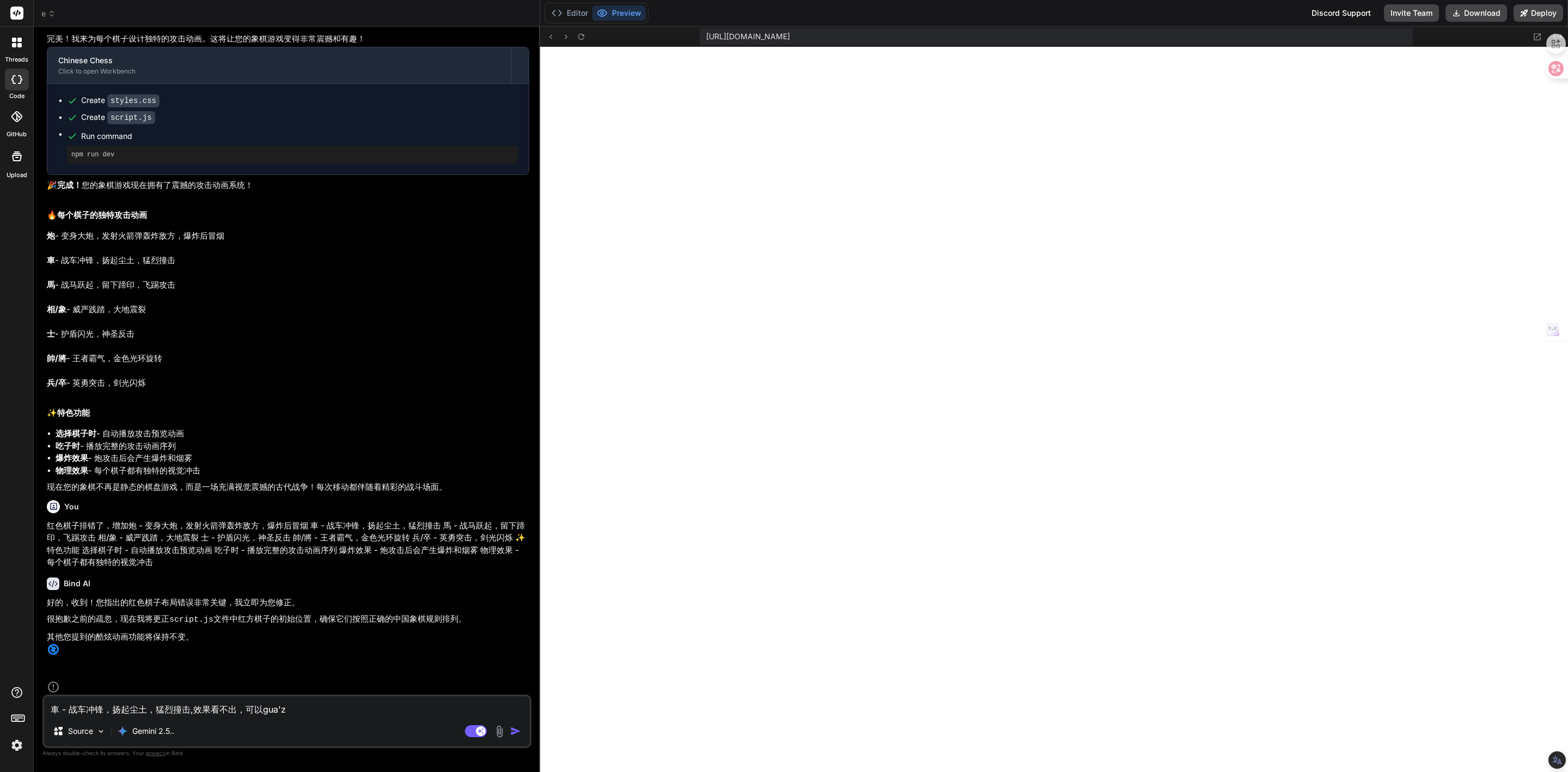
type textarea "車 - 战车冲锋，扬起尘土，猛烈撞击,效果看不出，可以gua'zh"
type textarea "x"
type textarea "車 - 战车冲锋，扬起尘土，猛烈撞击,效果看不出，可以gua'zha"
type textarea "x"
type textarea "車 - 战车冲锋，扬起尘土，猛烈撞击,效果看不出，可以gua'zhan"
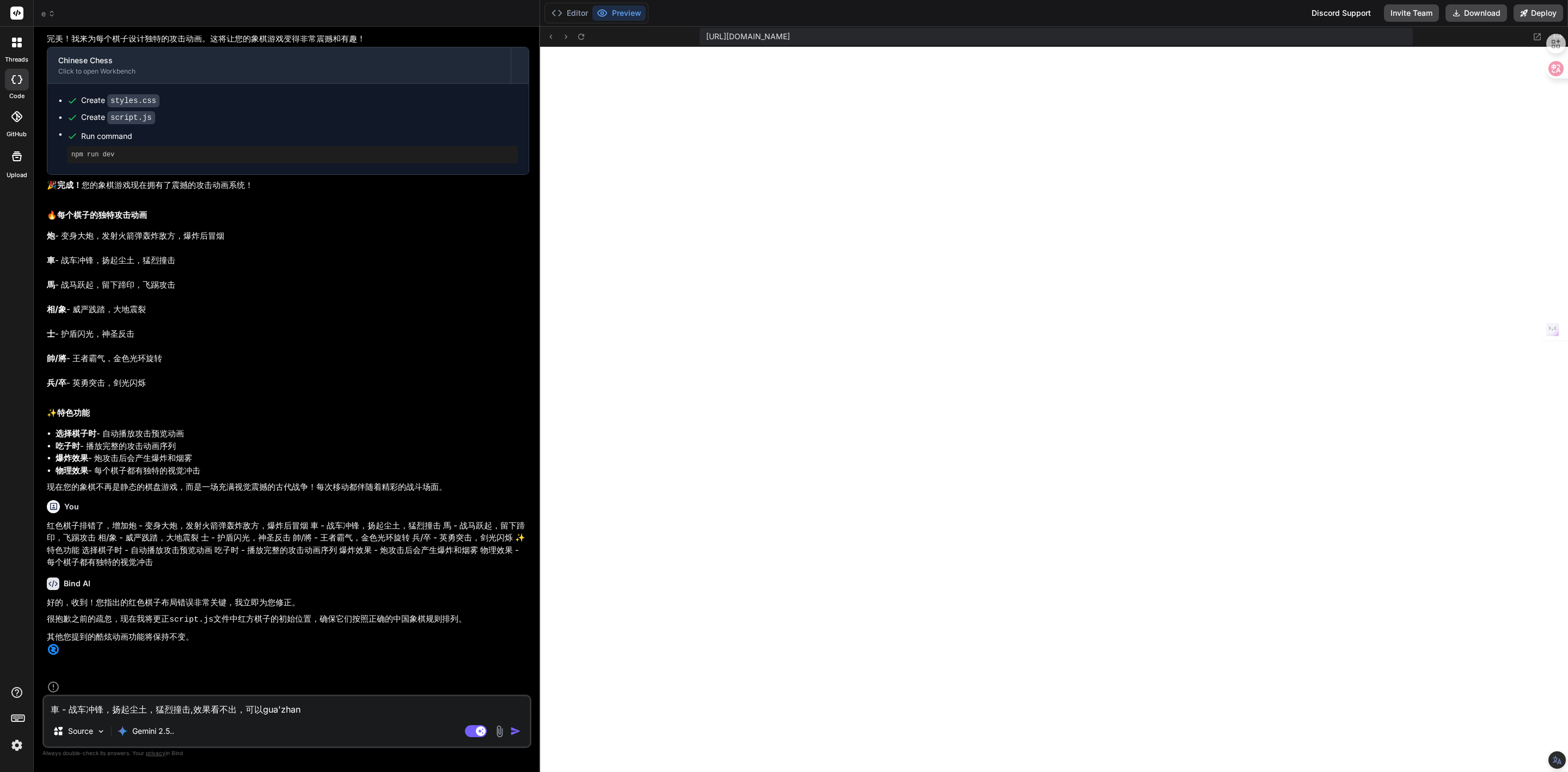
type textarea "x"
type textarea "車 - 战车冲锋，扬起尘土，猛烈撞击,效果看不出，可以gua'zhang"
type textarea "x"
type textarea "車 - 战车冲锋，扬起尘土，猛烈撞击,效果看不出，可以gua'zhan"
type textarea "x"
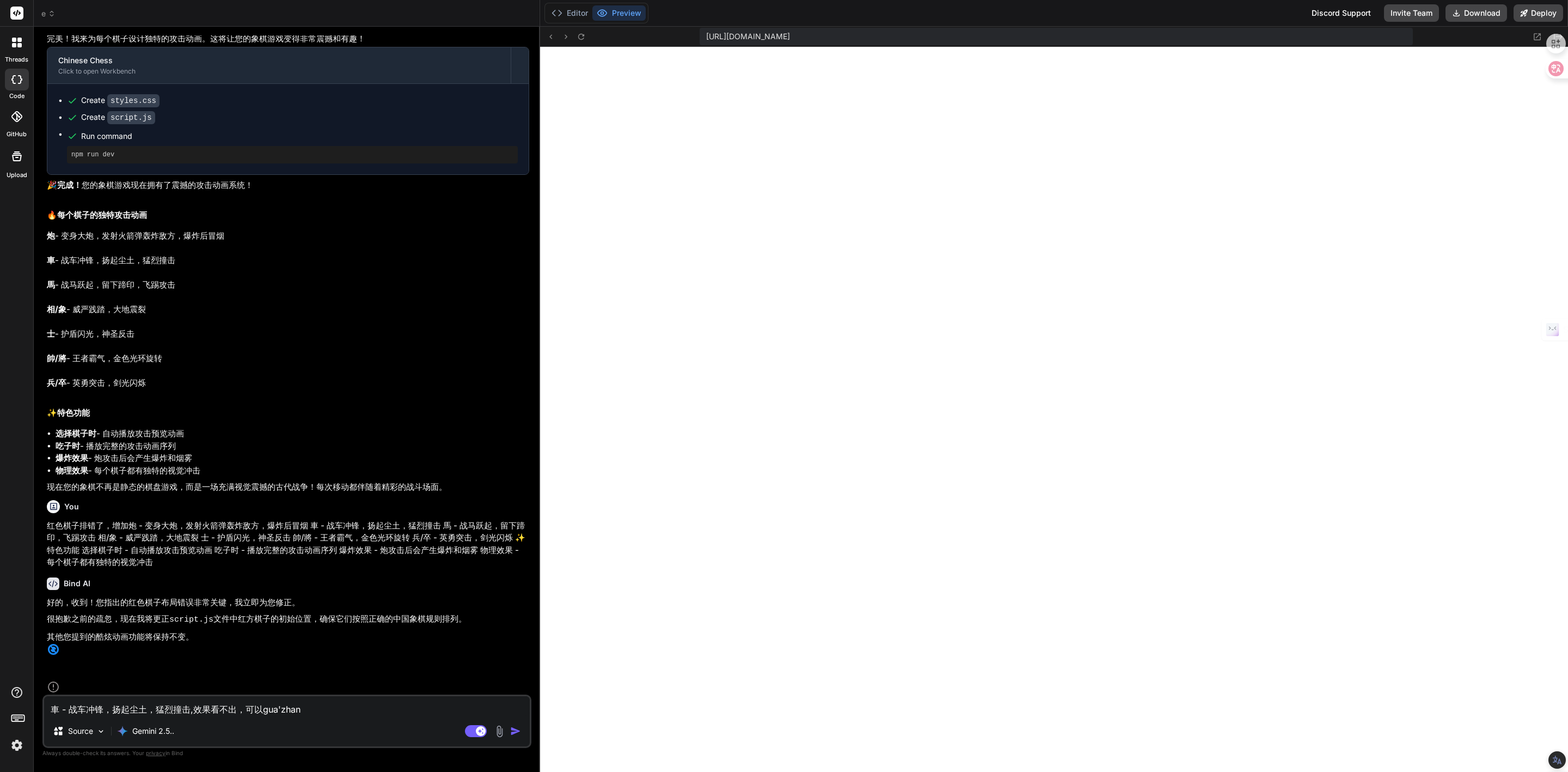
type textarea "車 - 战车冲锋，扬起尘土，猛烈撞击,效果看不出，可以gua'zha"
type textarea "x"
type textarea "車 - 战车冲锋，扬起尘土，猛烈撞击,效果看不出，可以gua'zh"
type textarea "x"
type textarea "車 - 战车冲锋，扬起尘土，猛烈撞击,效果看不出，可以gua'z"
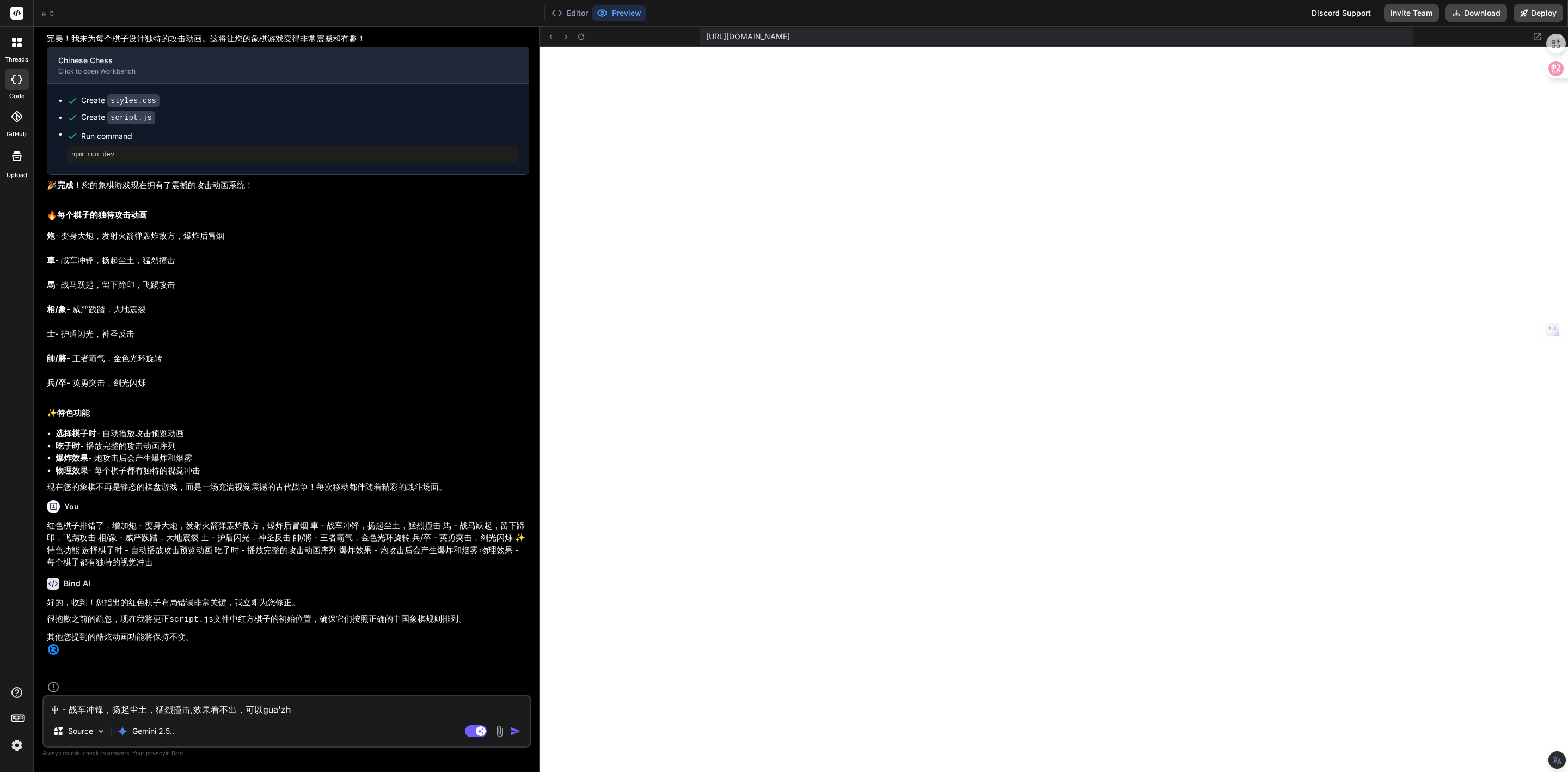
type textarea "x"
type textarea "車 - 战车冲锋，扬起尘土，猛烈撞击,效果看不出，可以gua"
type textarea "x"
type textarea "車 - 战车冲锋，扬起尘土，猛烈撞击,效果看不出，可以gu"
type textarea "x"
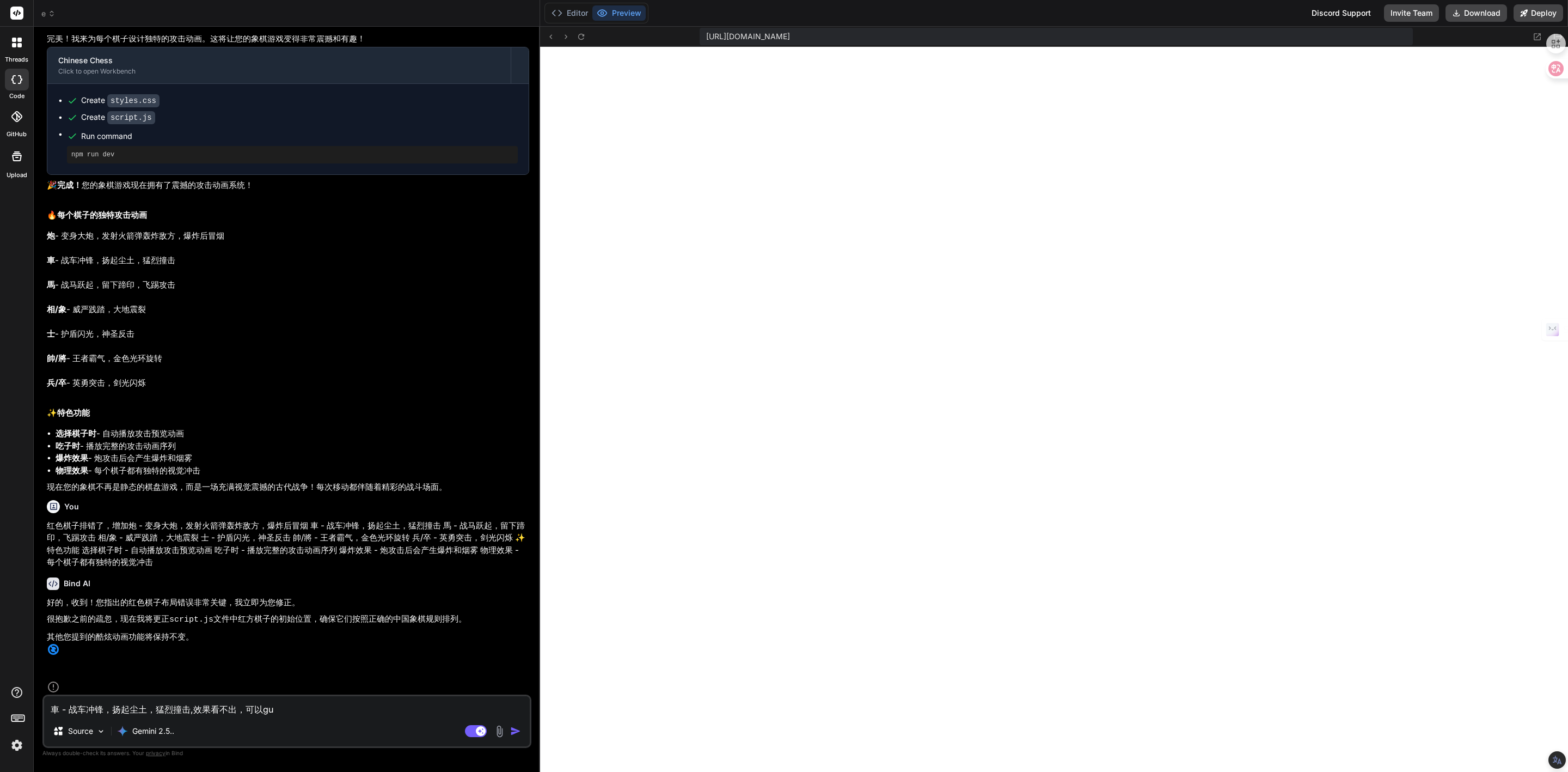
type textarea "車 - 战车冲锋，扬起尘土，猛烈撞击,效果看不出，可以g"
type textarea "x"
type textarea "車 - 战车冲锋，扬起尘土，猛烈撞击,效果看不出，可以"
type textarea "x"
type textarea "車 - 战车冲锋，扬起尘土，猛烈撞击,效果看不出，可以k"
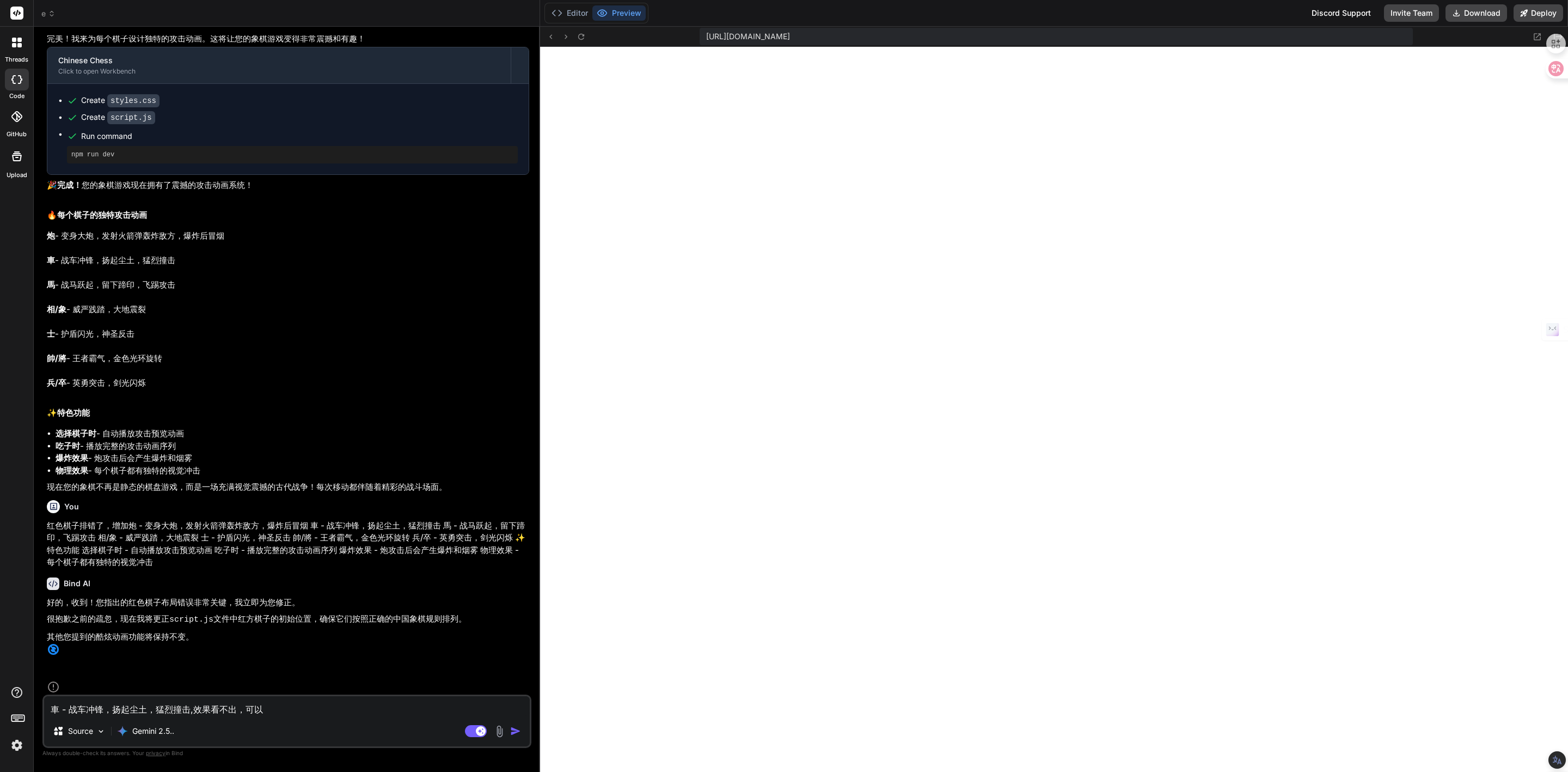
type textarea "x"
type textarea "車 - 战车冲锋，扬起尘土，猛烈撞击,效果看不出，可以ku"
type textarea "x"
type textarea "車 - 战车冲锋，扬起尘土，猛烈撞击,效果看不出，可以kua"
type textarea "x"
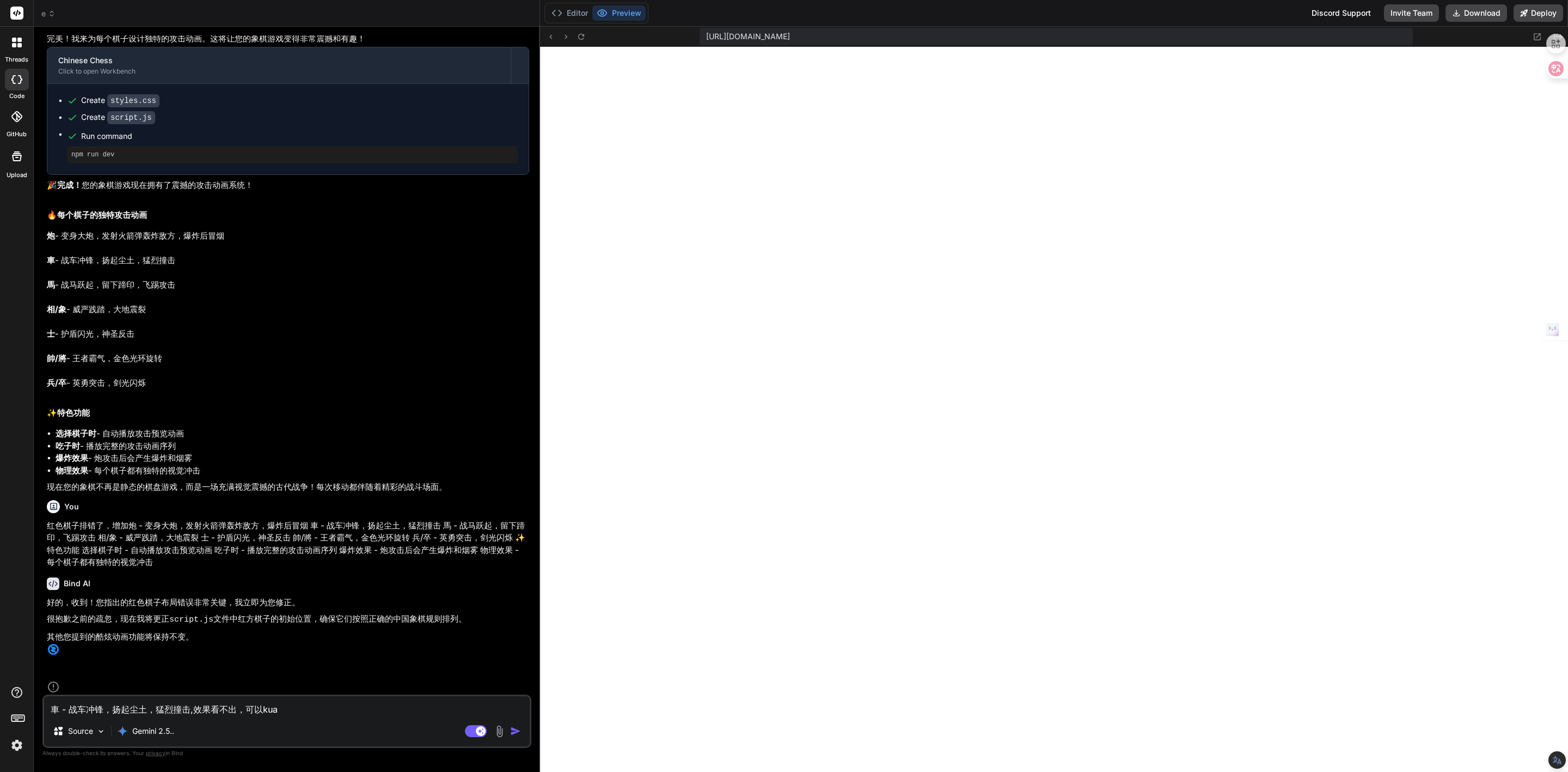
type textarea "車 - 战车冲锋，扬起尘土，猛烈撞击,效果看不出，可以kua'z"
type textarea "x"
type textarea "車 - 战车冲锋，扬起尘土，猛烈撞击,效果看不出，可以kua'zh"
type textarea "x"
type textarea "車 - 战车冲锋，扬起尘土，猛烈撞击,效果看不出，可以kua'zha"
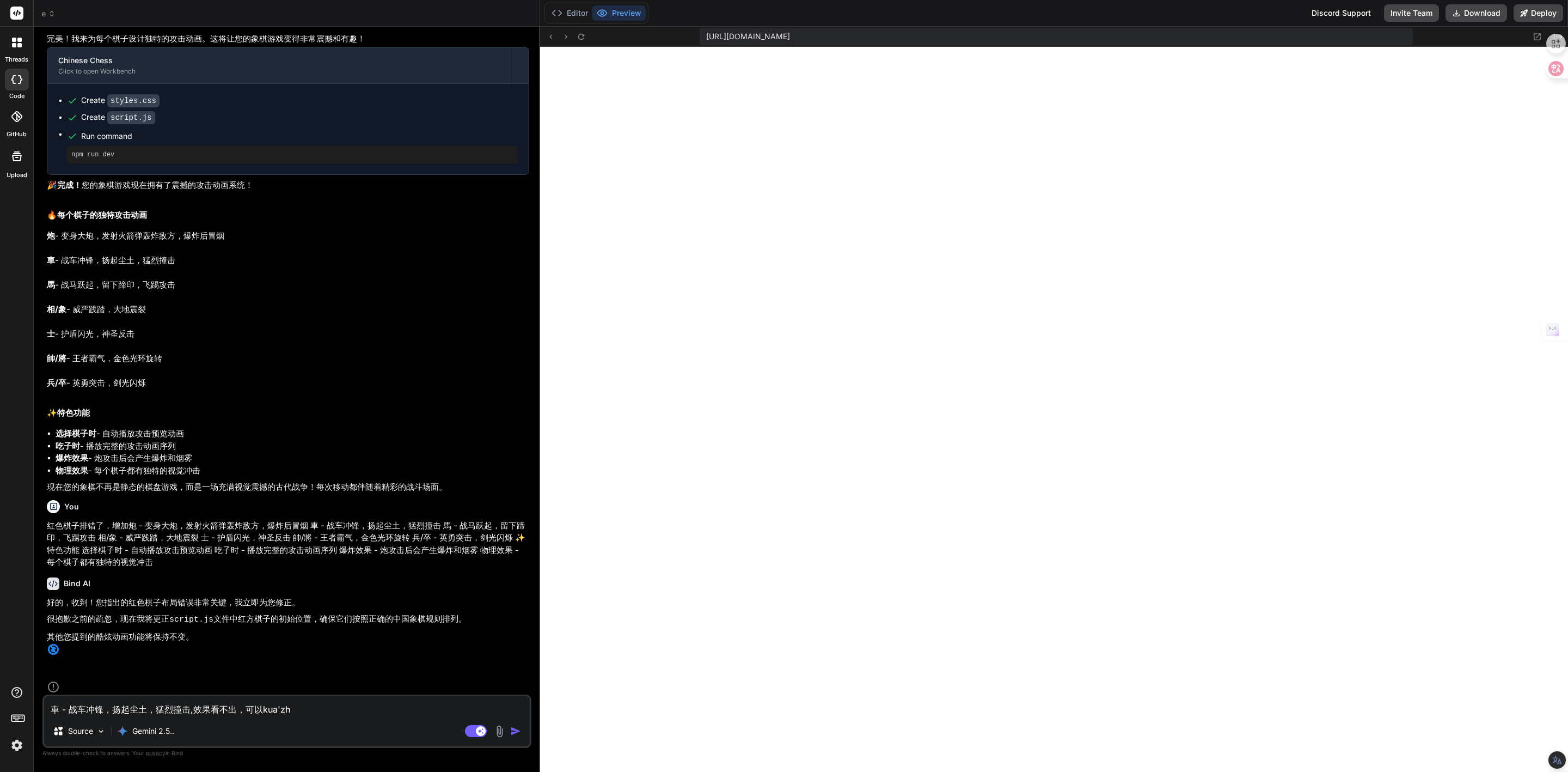
type textarea "x"
type textarea "車 - 战车冲锋，扬起尘土，猛烈撞击,效果看不出，可以kua'zhan"
type textarea "x"
type textarea "車 - 战车冲锋，扬起尘土，猛烈撞击,效果看不出，可以[PERSON_NAME]"
type textarea "x"
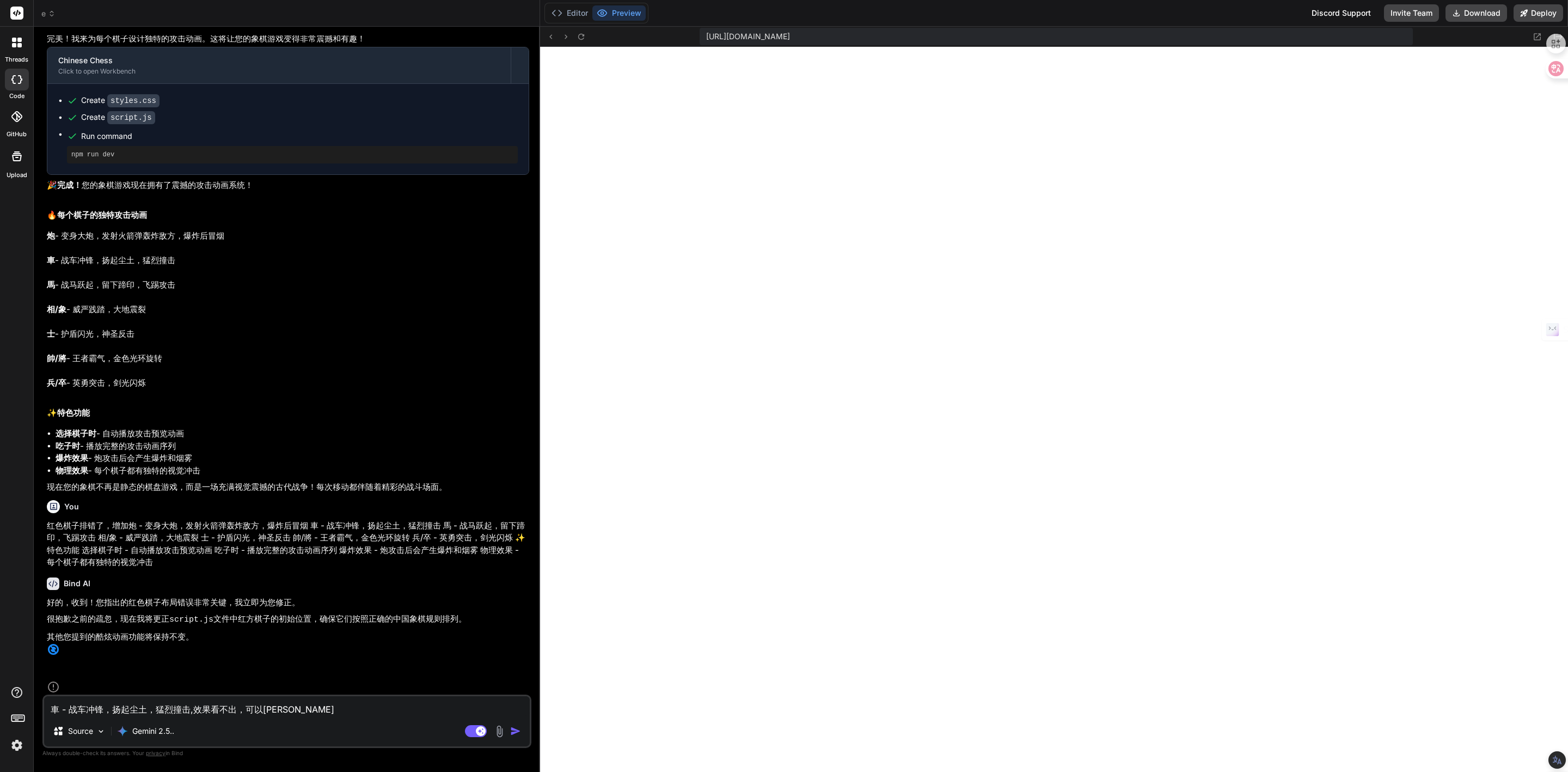
type textarea "車 - 战车冲锋，扬起尘土，猛烈撞击,效果看不出，可以夸张"
type textarea "x"
type textarea "車 - 战车冲锋，扬起尘土，猛烈撞击,效果看不出，可以夸张d"
type textarea "x"
type textarea "車 - 战车冲锋，扬起尘土，猛烈撞击,效果看不出，可以夸张de"
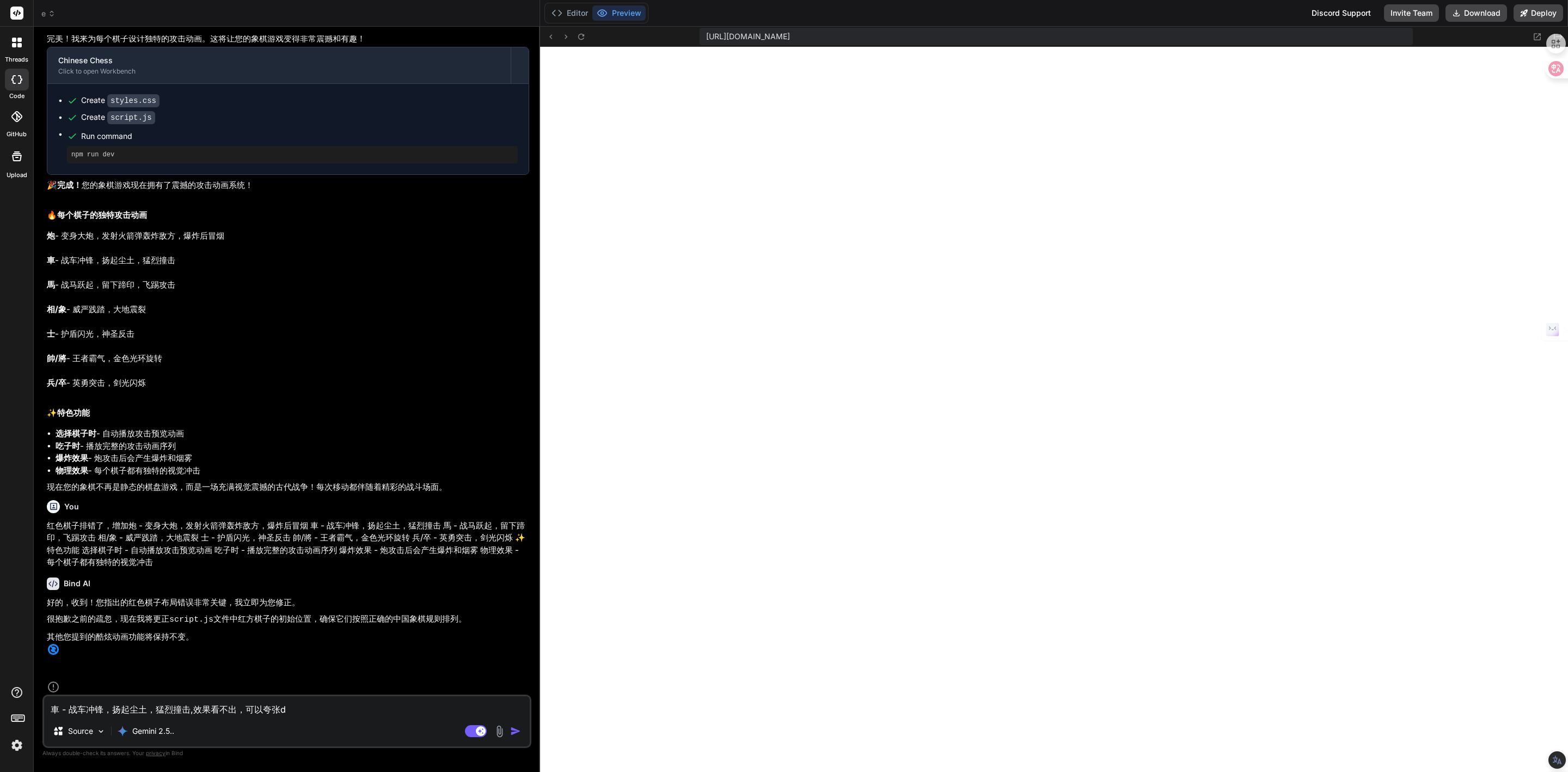
type textarea "x"
type textarea "車 - 战车冲锋，扬起尘土，猛烈撞击,效果看不出，可以夸张的"
type textarea "x"
type textarea "車 - 战车冲锋，扬起尘土，猛烈撞击,效果看不出，可以夸张的x"
type textarea "x"
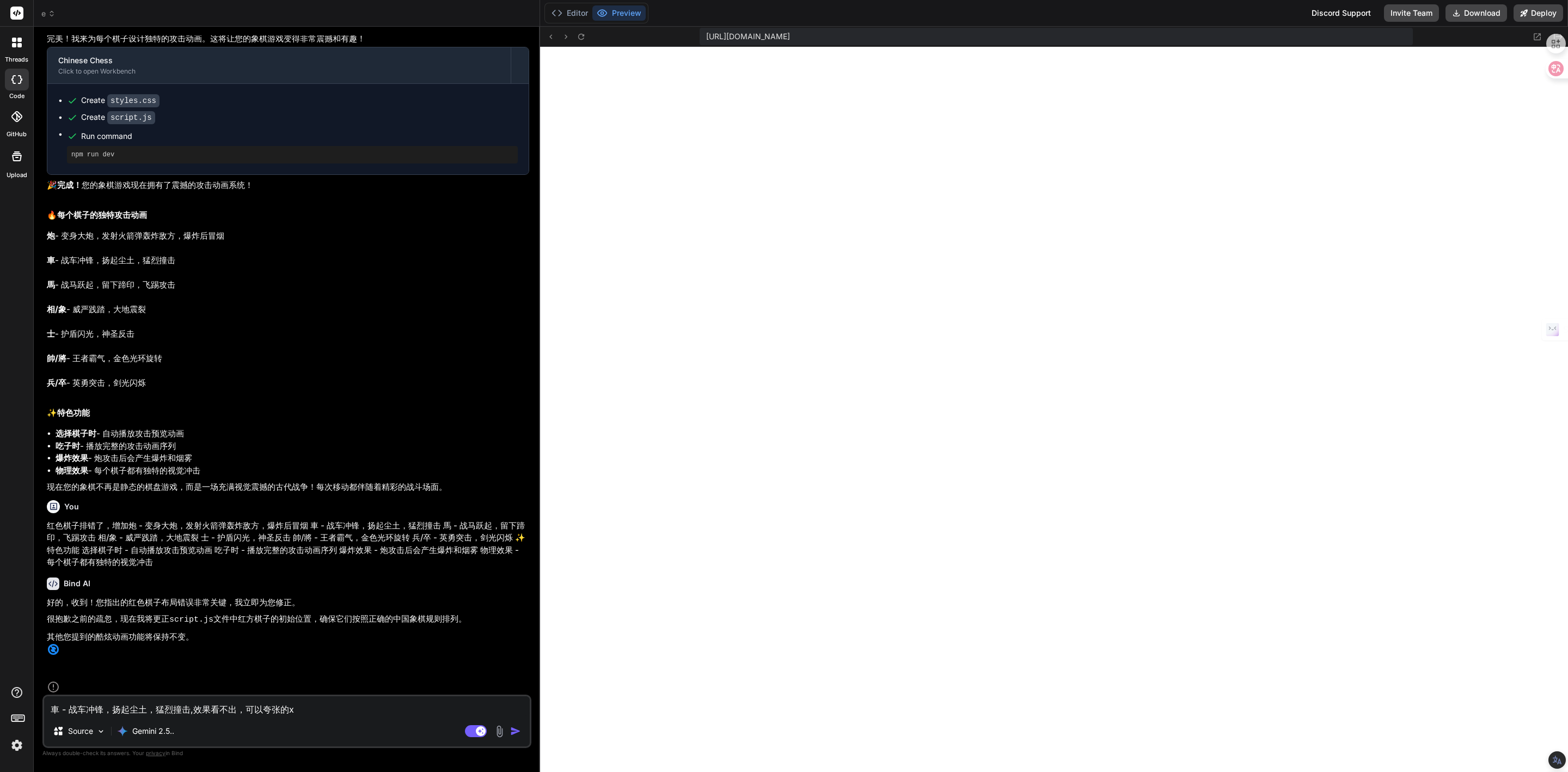
type textarea "車 - 战车冲锋，扬起尘土，猛烈撞击,效果看不出，可以夸张的xi"
type textarea "x"
type textarea "車 - 战车冲锋，扬起尘土，猛烈撞击,效果看不出，可以夸张的xii"
type textarea "x"
type textarea "車 - 战车冲锋，扬起尘土，猛烈撞击,效果看不出，可以夸张的xii'n"
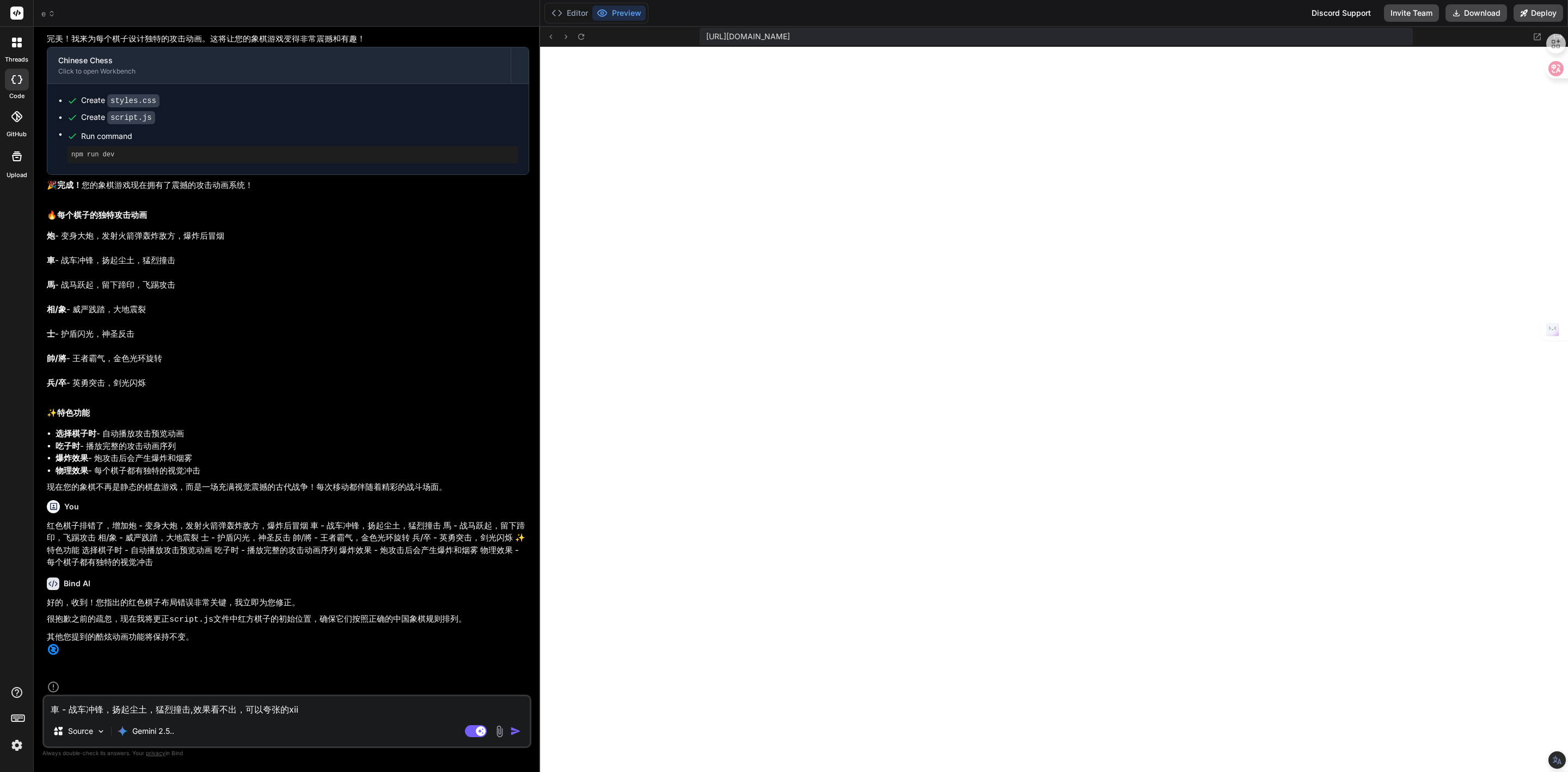
type textarea "x"
type textarea "車 - 战车冲锋，扬起尘土，猛烈撞击,效果看不出，可以夸张的xii'n's"
type textarea "x"
type textarea "車 - 战车冲锋，扬起尘土，猛烈撞击,效果看不出，可以夸张的xii'n'sh"
type textarea "x"
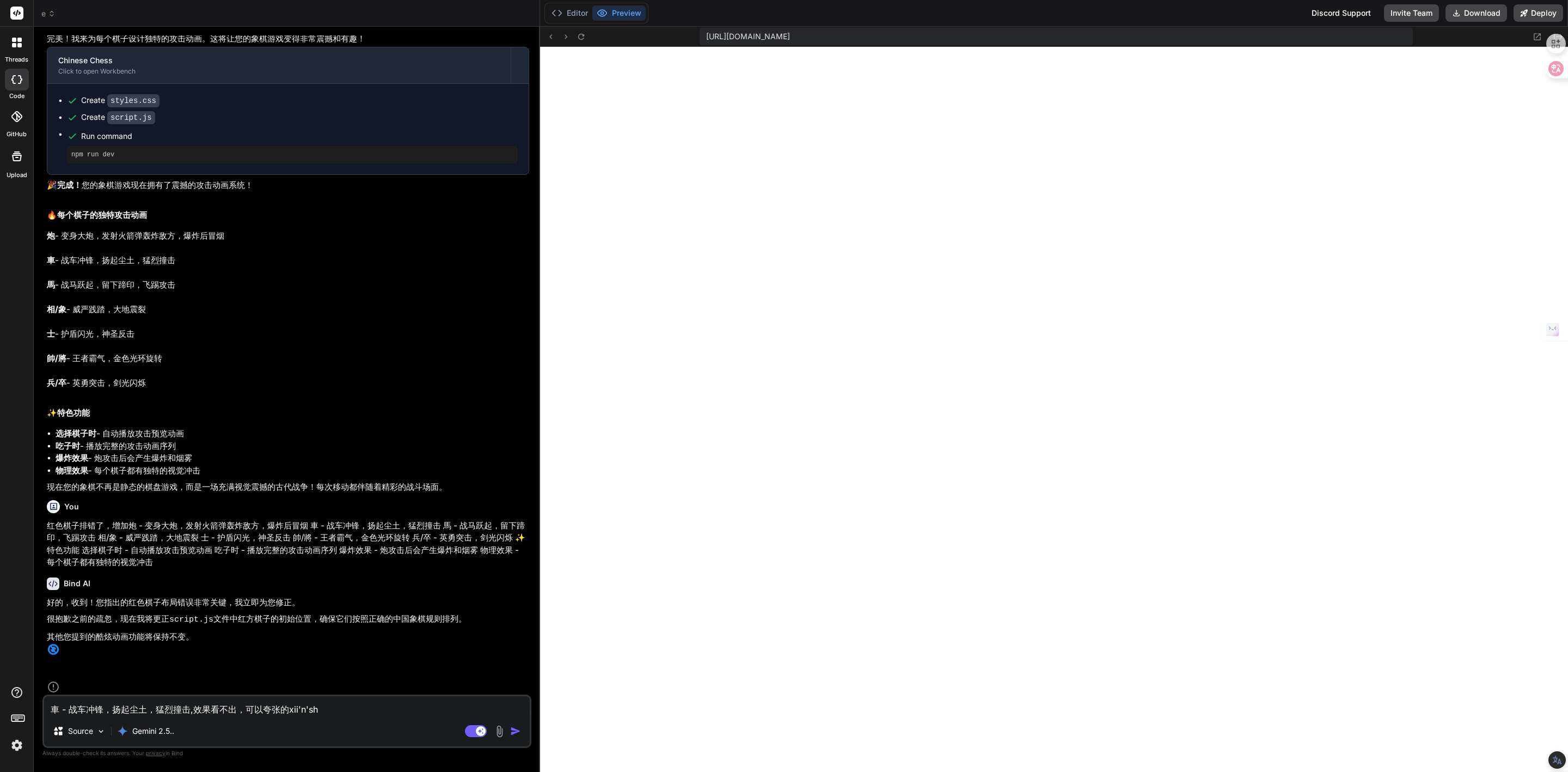
type textarea "車 - 战车冲锋，扬起尘土，猛烈撞击,效果看不出，可以夸张的xii'n'shi"
type textarea "x"
type textarea "車 - 战车冲锋，扬起尘土，猛烈撞击,效果看不出，可以夸张的xii'n'sh"
type textarea "x"
type textarea "車 - 战车冲锋，扬起尘土，猛烈撞击,效果看不出，可以夸张的xii'n's"
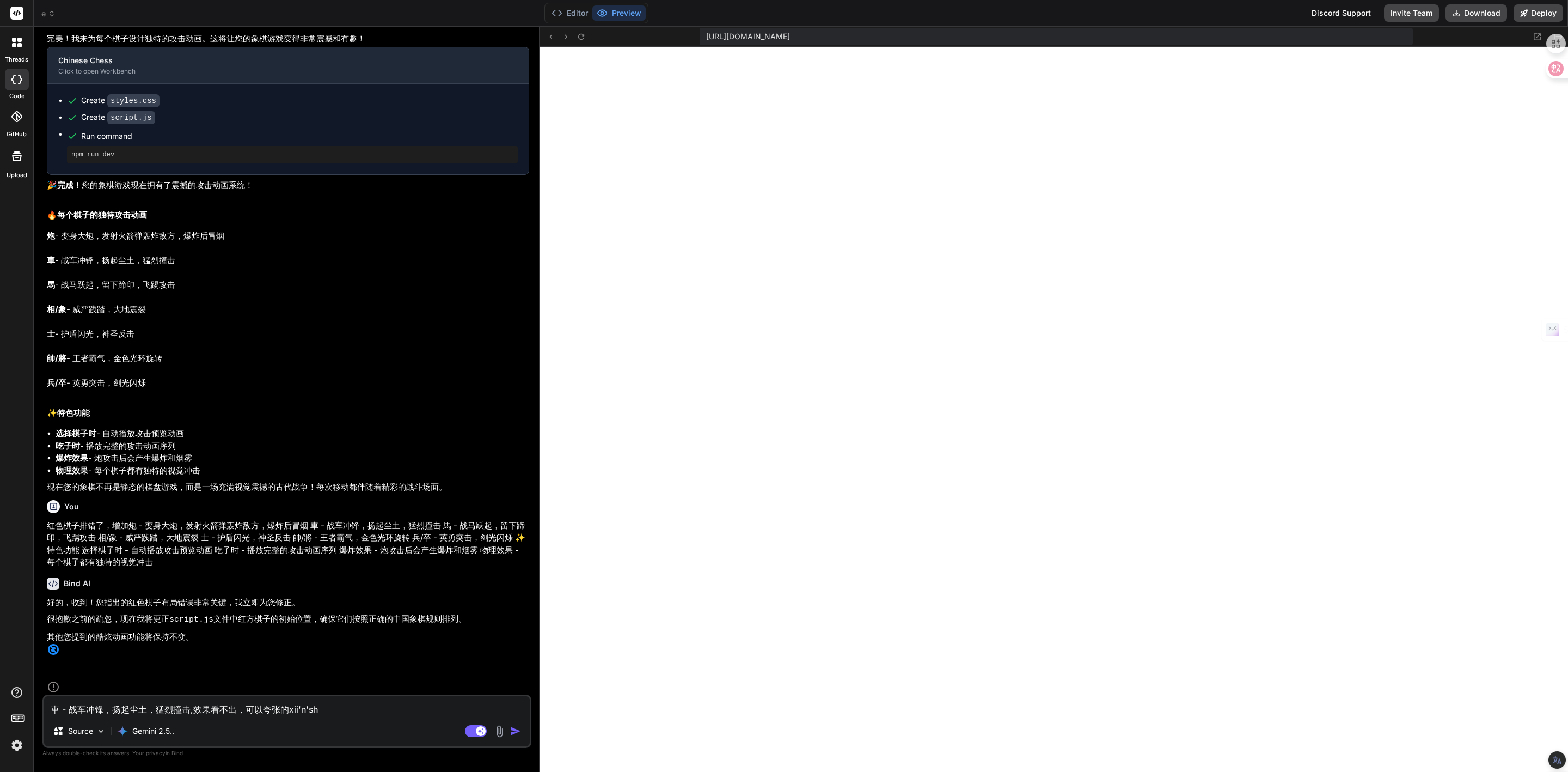
type textarea "x"
type textarea "車 - 战车冲锋，扬起尘土，猛烈撞击,效果看不出，可以夸张的xii'n"
type textarea "x"
type textarea "車 - 战车冲锋，扬起尘土，猛烈撞击,效果看不出，可以夸张的xii"
type textarea "x"
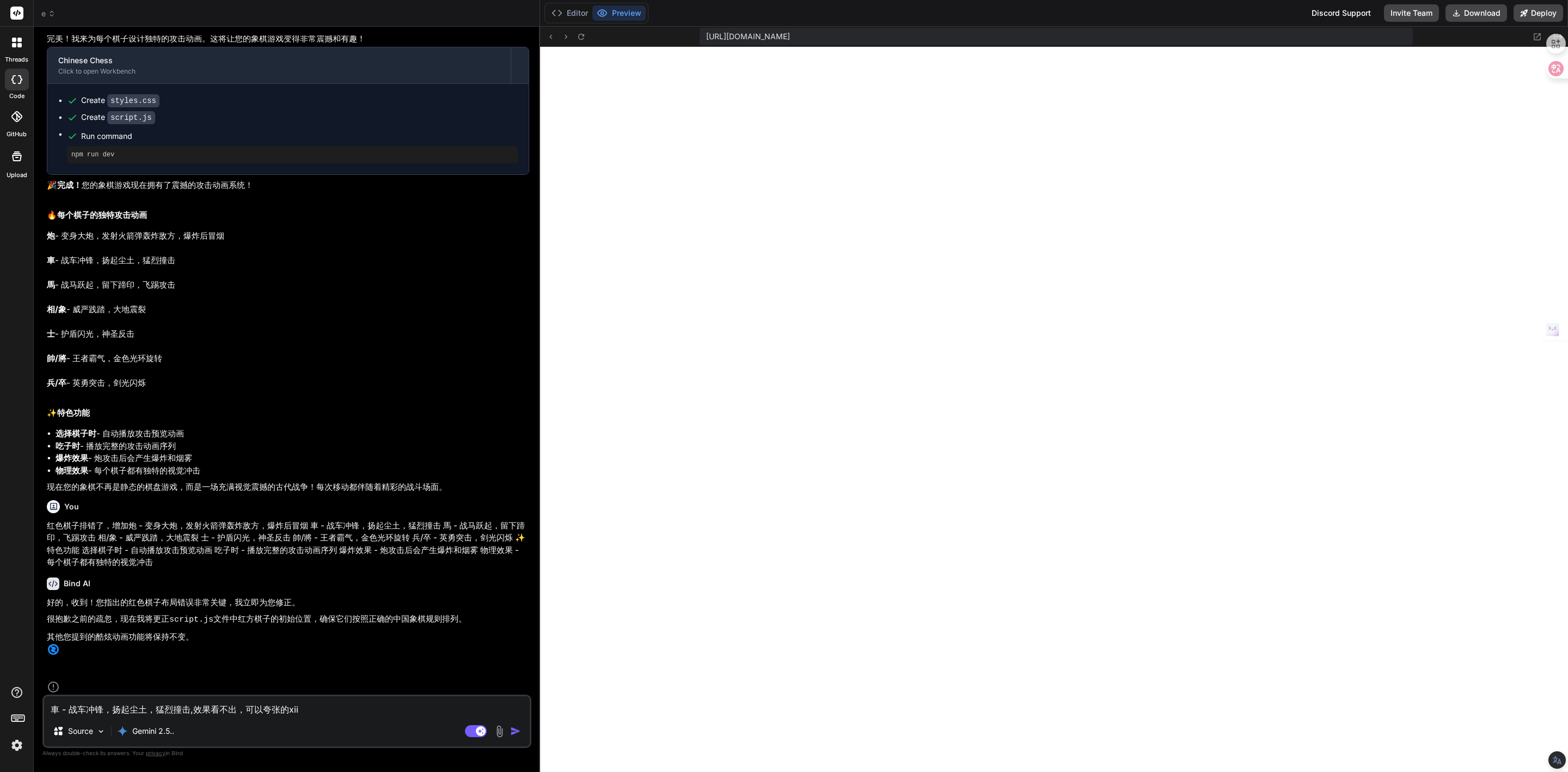
type textarea "車 - 战车冲锋，扬起尘土，猛烈撞击,效果看不出，可以夸张的xi"
type textarea "x"
type textarea "車 - 战车冲锋，扬起尘土，猛烈撞击,效果看不出，可以夸张的x"
type textarea "x"
type textarea "車 - 战车冲锋，扬起尘土，猛烈撞击,效果看不出，可以夸张的"
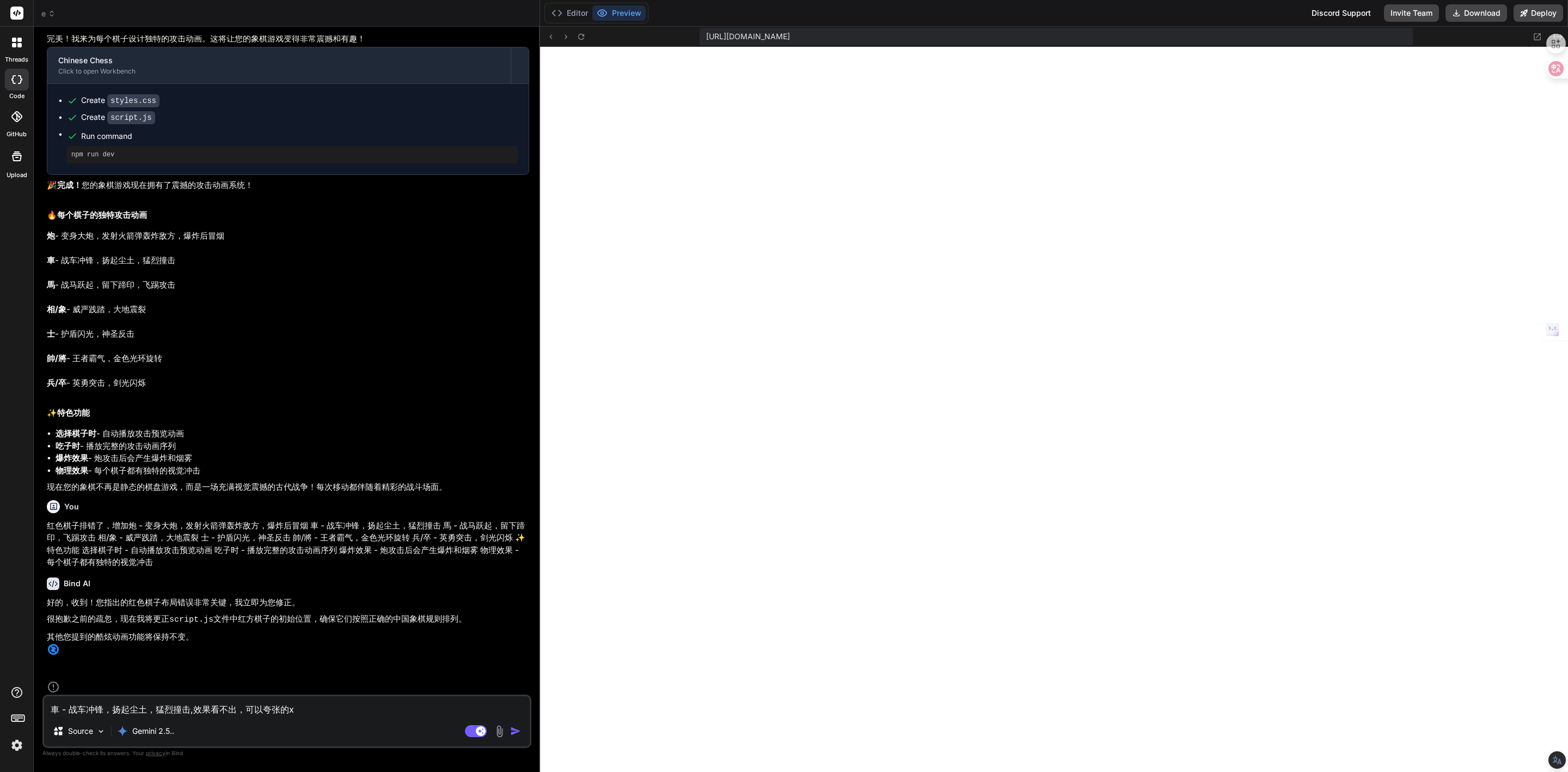
type textarea "x"
type textarea "車 - 战车冲锋，扬起尘土，猛烈撞击,效果看不出，可以夸张的x"
type textarea "x"
type textarea "車 - 战车冲锋，扬起尘土，猛烈撞击,效果看不出，可以夸张的xi"
type textarea "x"
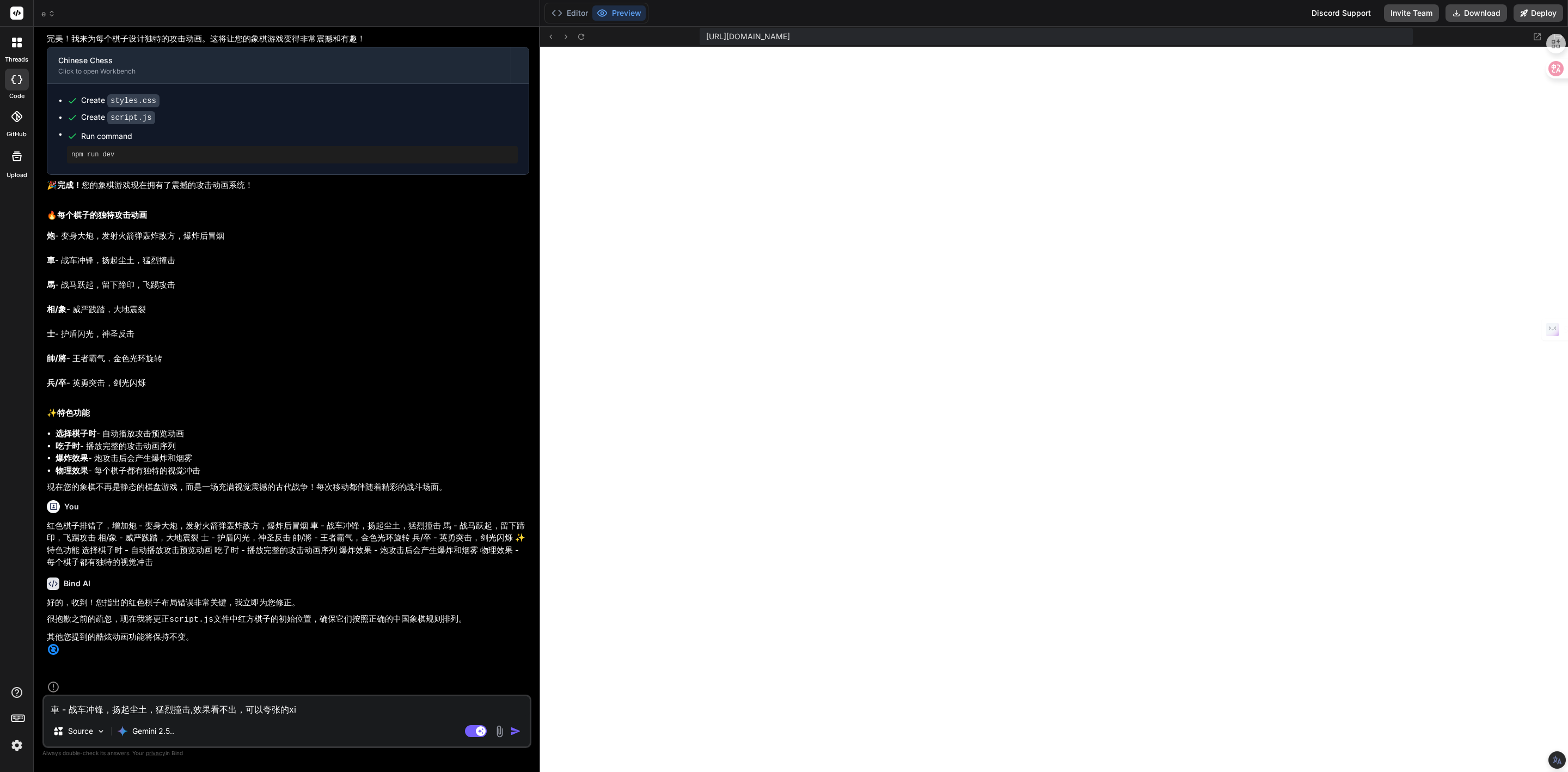
type textarea "車 - 战车冲锋，扬起尘土，猛烈撞击,效果看不出，可以夸张的xia"
type textarea "x"
type textarea "車 - 战车冲锋，扬起尘土，猛烈撞击,效果看不出，可以夸张的xi"
type textarea "x"
type textarea "車 - 战车冲锋，扬起尘土，猛烈撞击,效果看不出，可以夸张的x"
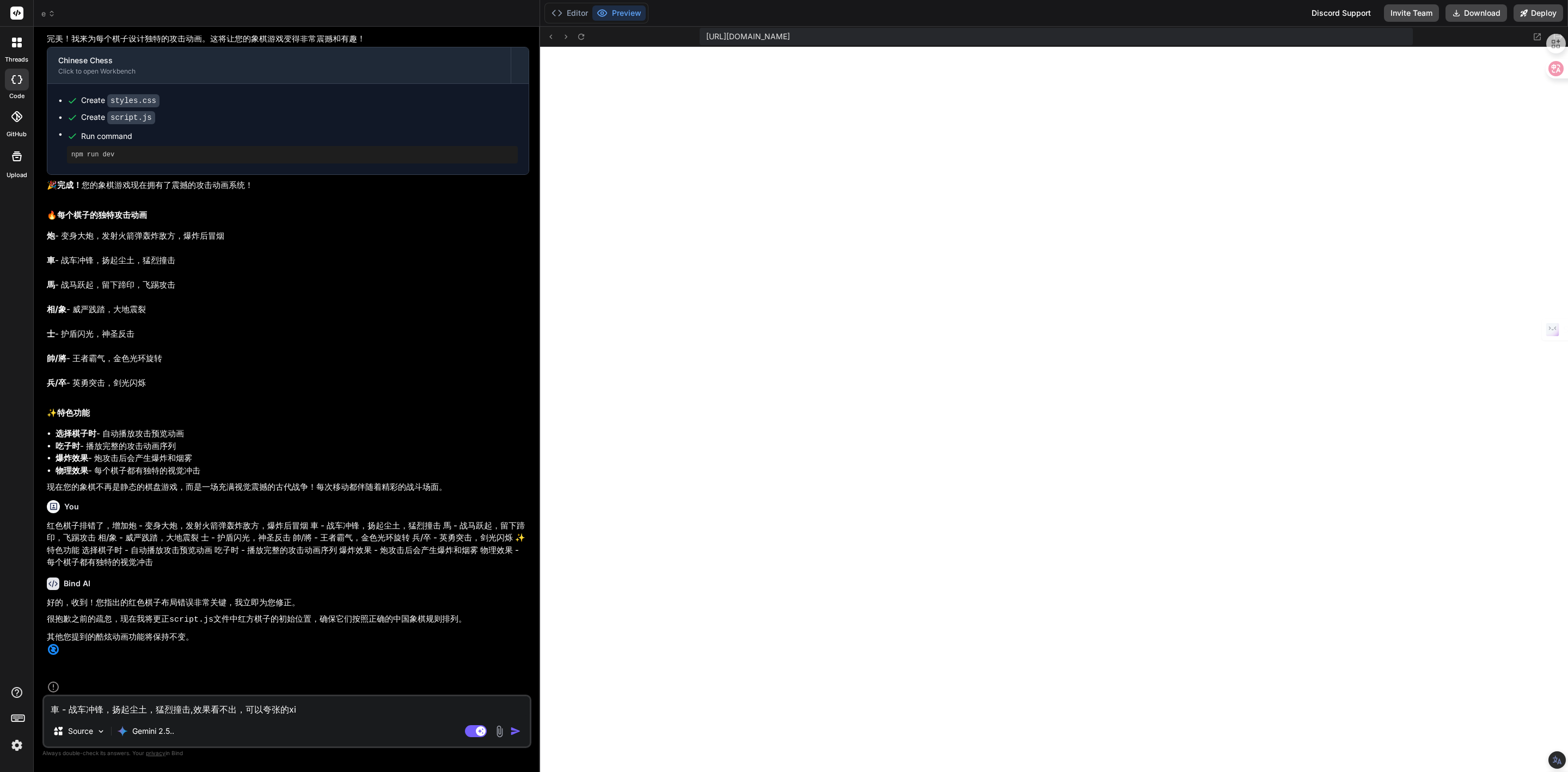
type textarea "x"
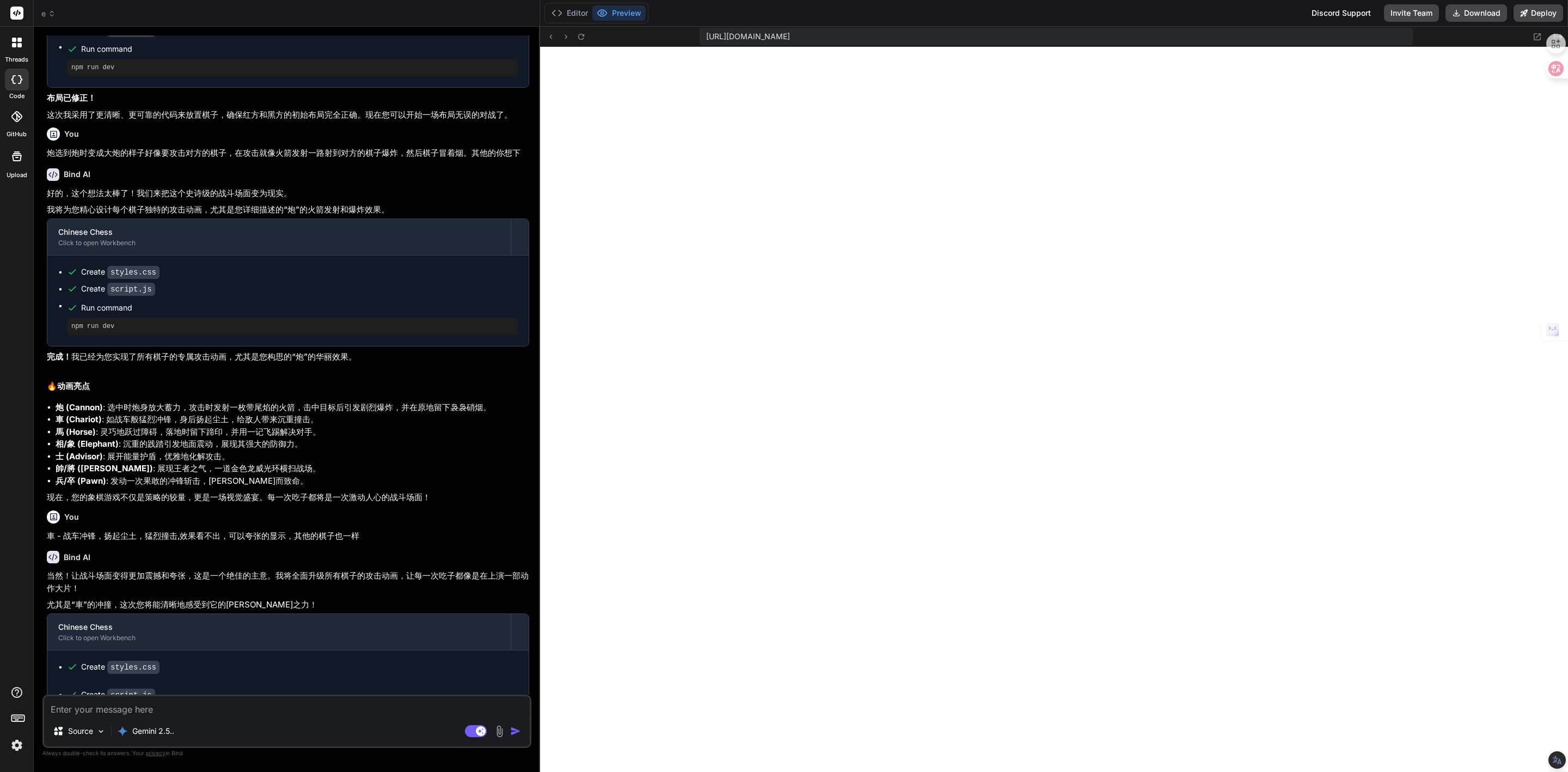
scroll to position [637, 0]
click at [505, 738] on div "Source Gemini 2.5.." at bounding box center [287, 733] width 486 height 26
click at [502, 737] on img at bounding box center [499, 731] width 13 height 13
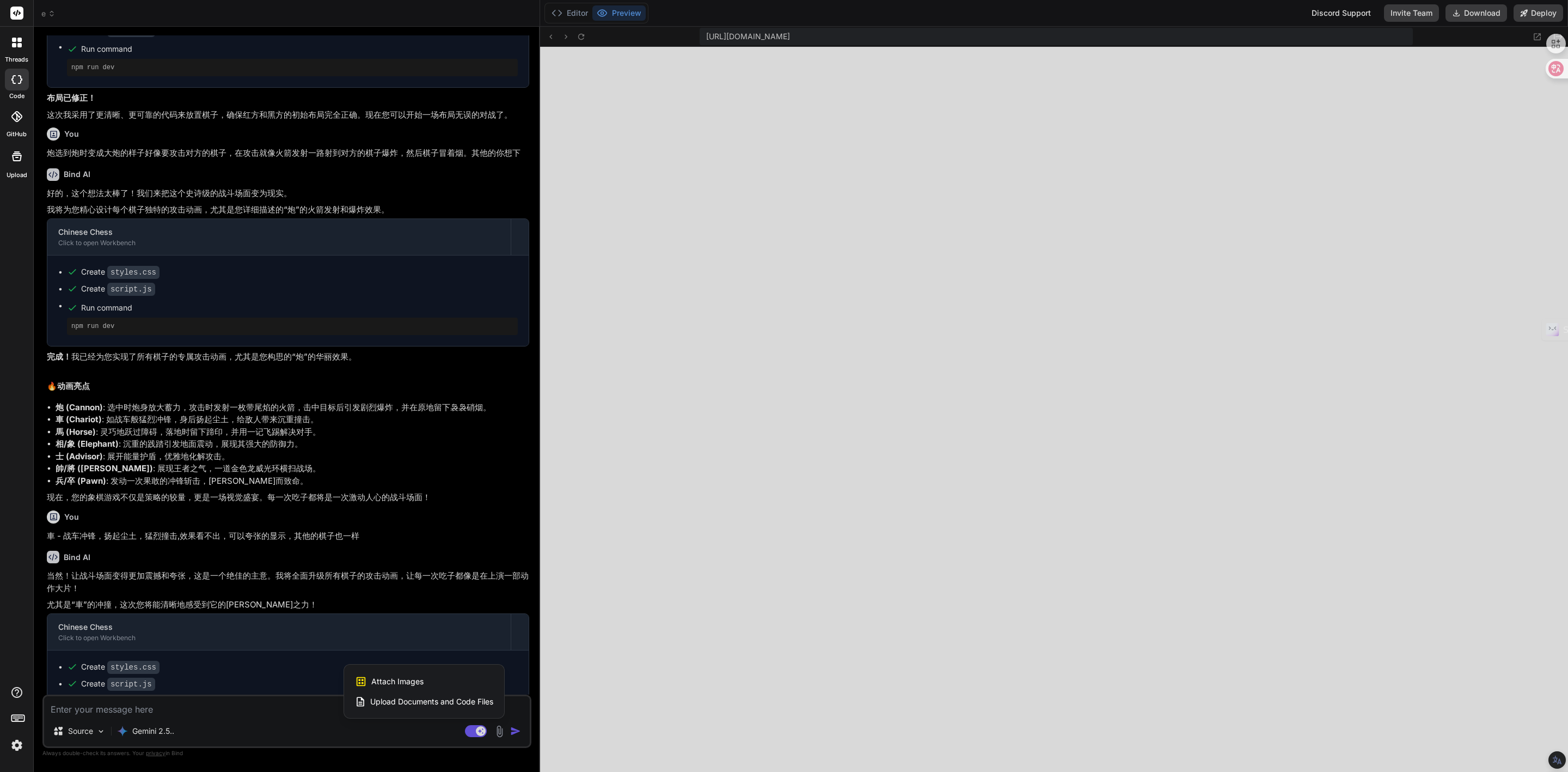
click at [403, 685] on span "Attach Images" at bounding box center [398, 682] width 52 height 11
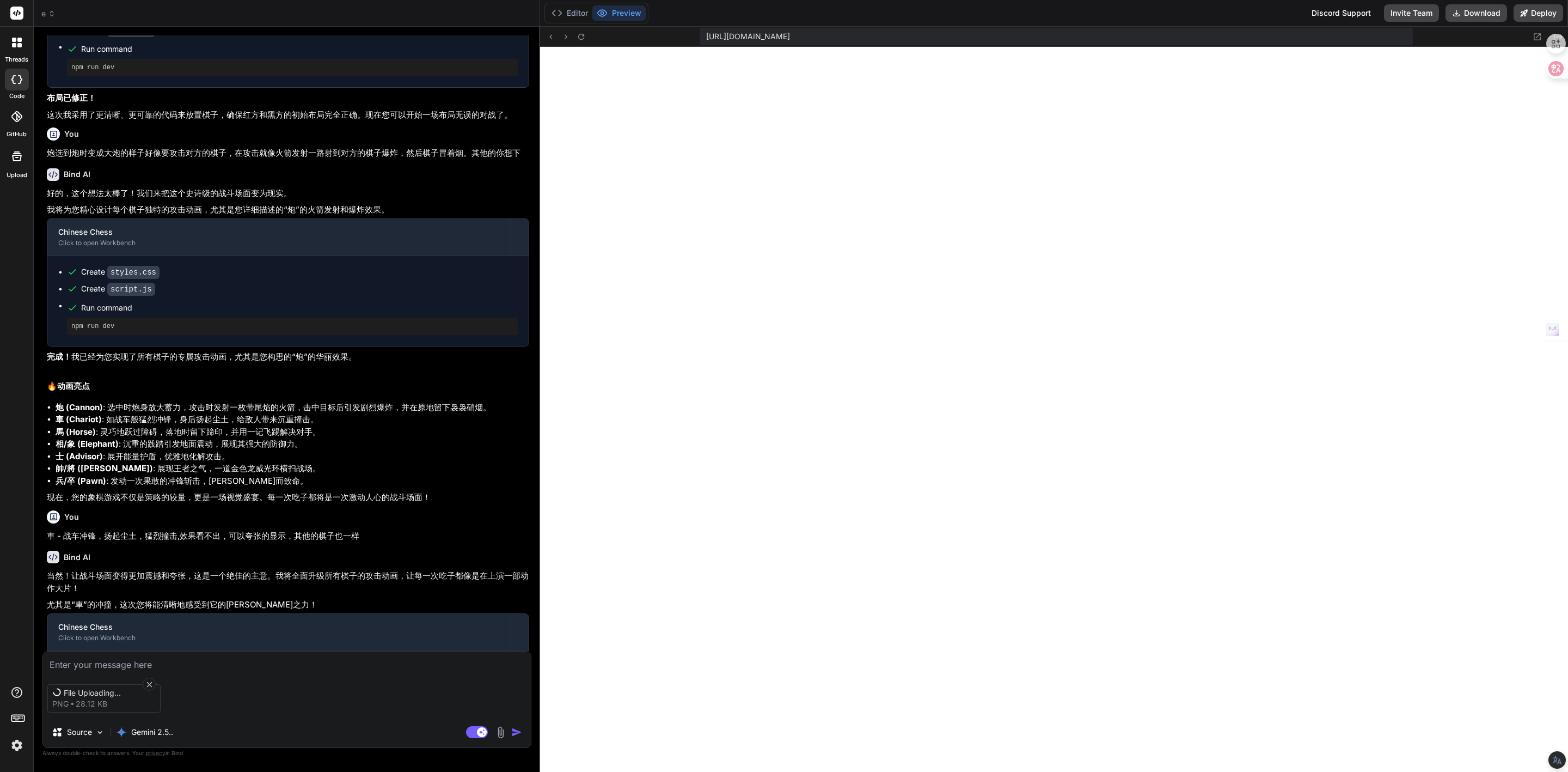
click at [121, 664] on textarea at bounding box center [287, 661] width 488 height 19
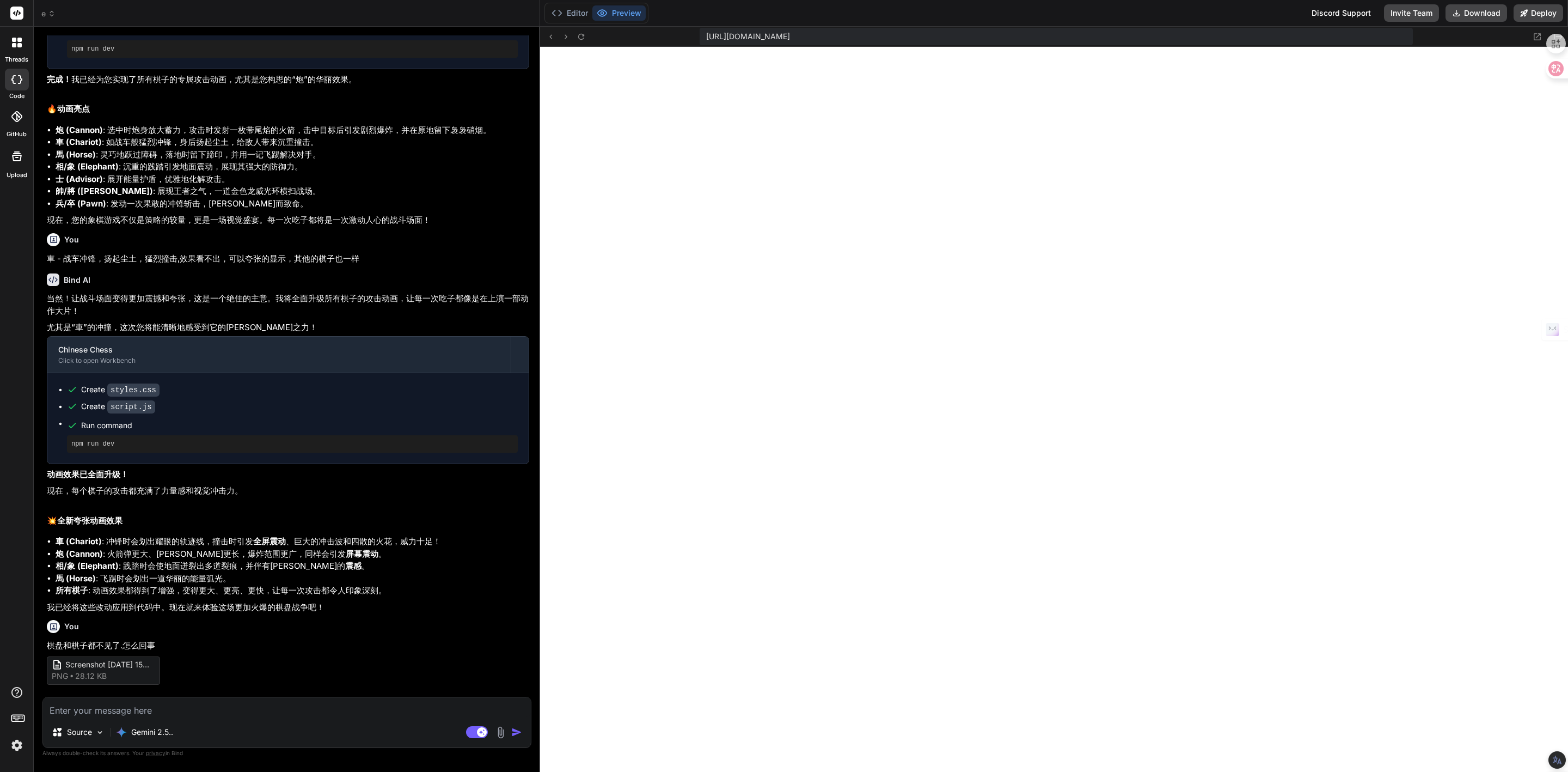
scroll to position [1594, 0]
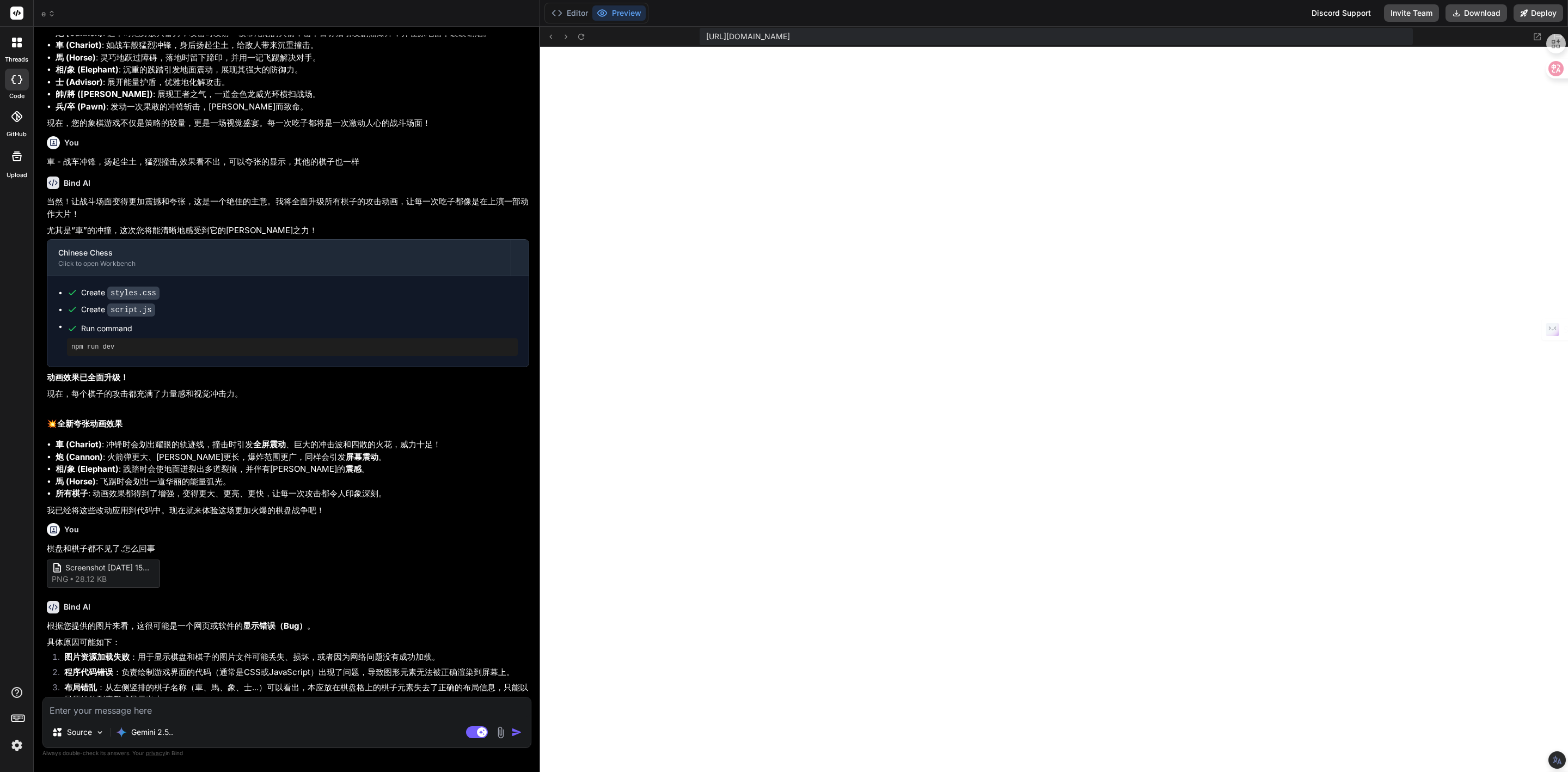
click at [167, 712] on textarea at bounding box center [287, 707] width 488 height 19
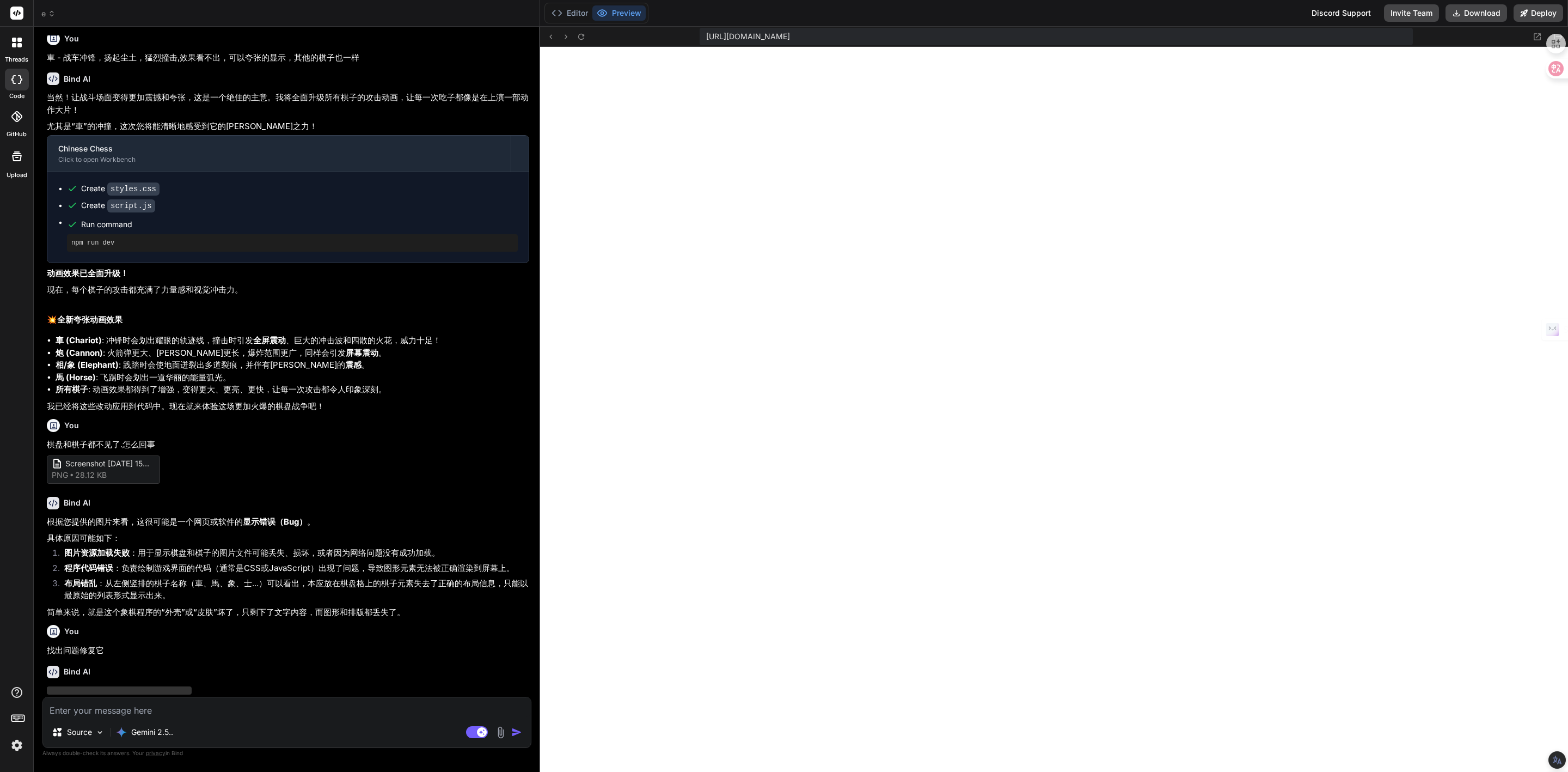
scroll to position [1707, 0]
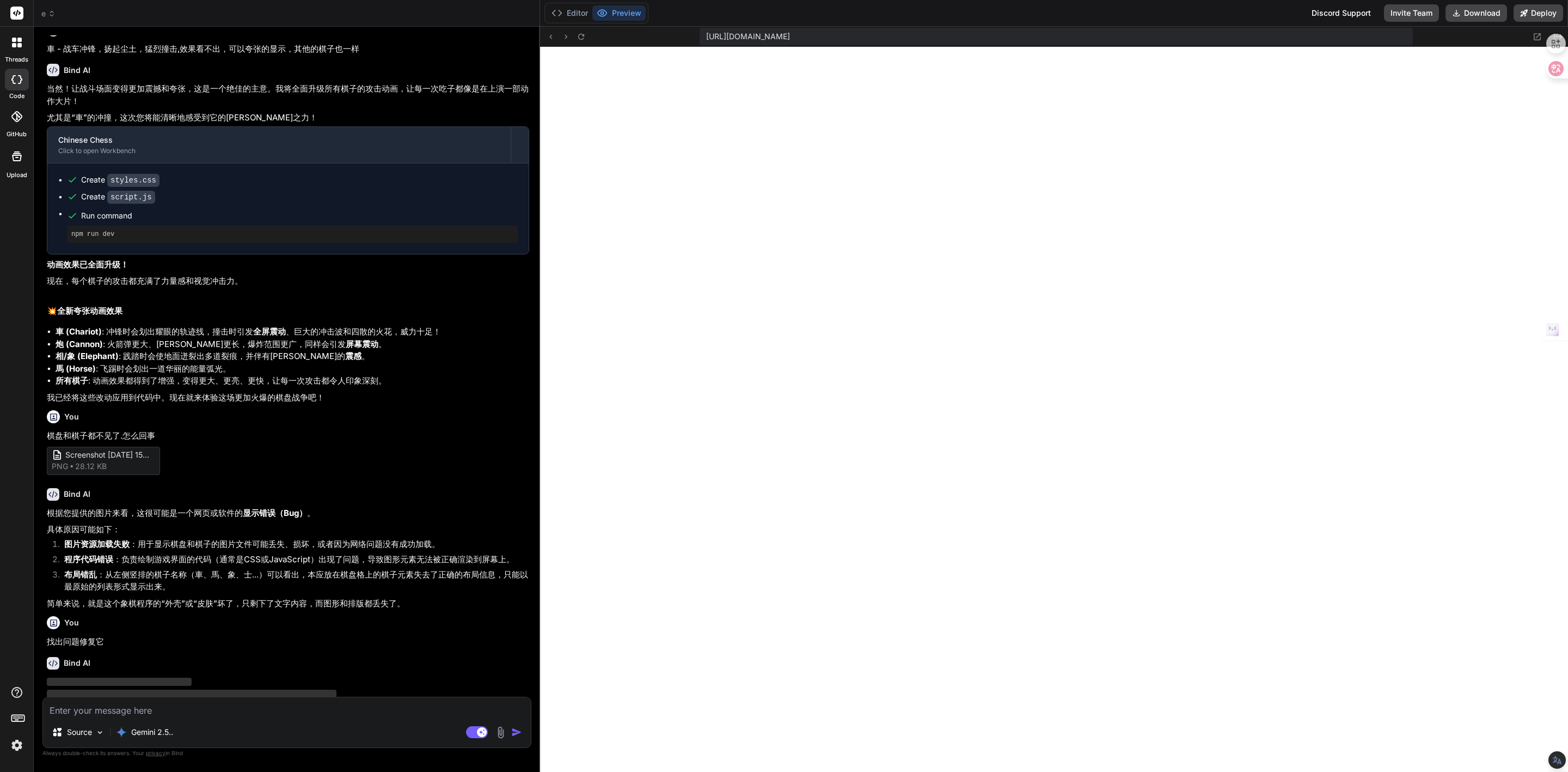
drag, startPoint x: 532, startPoint y: 314, endPoint x: 541, endPoint y: 389, distance: 75.5
click at [532, 324] on div "Bind AI Web Search Created with Pixso. Code Generator You 完整他 Bind AI Chinese C…" at bounding box center [287, 399] width 507 height 745
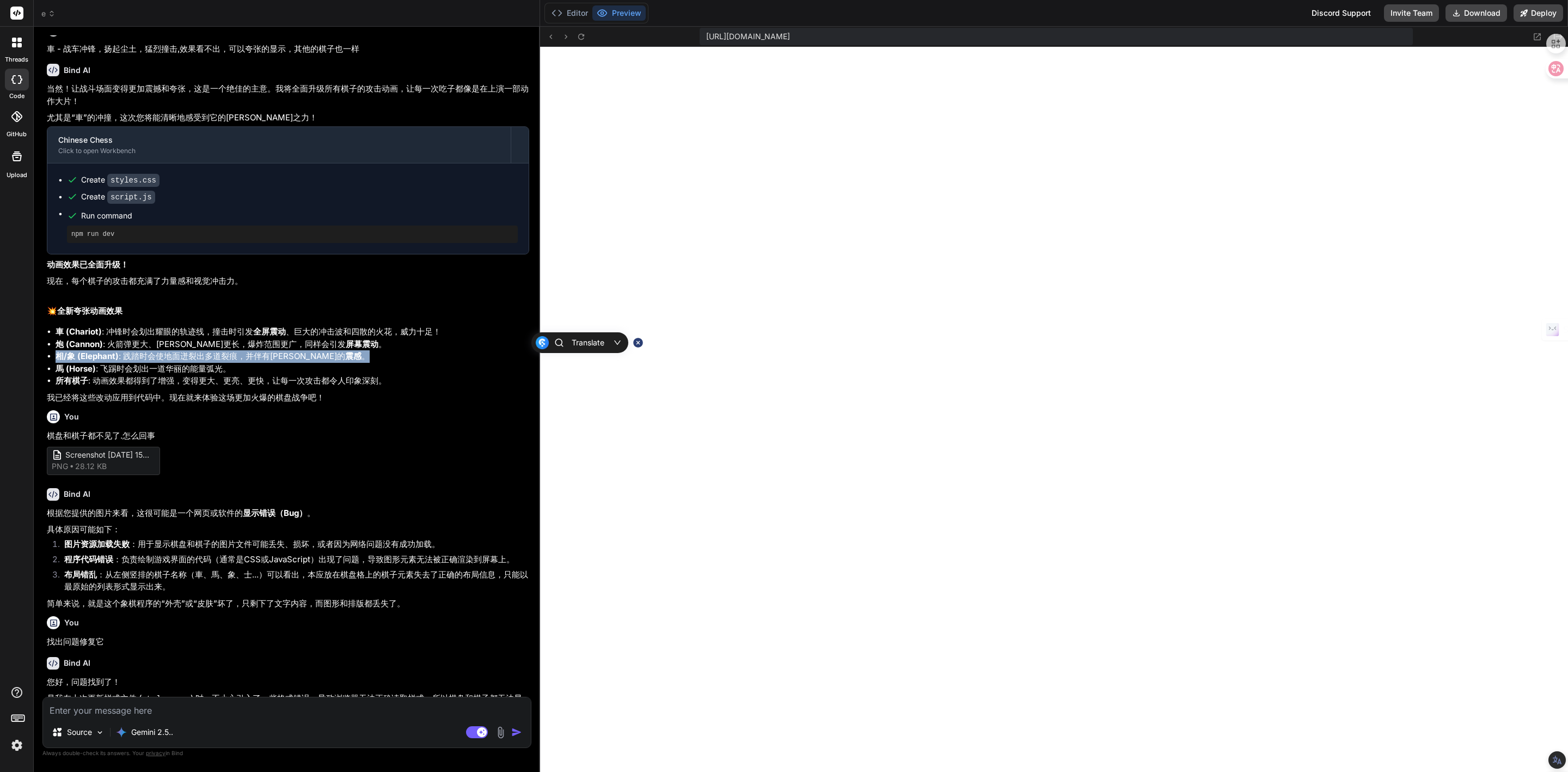
scroll to position [1830, 0]
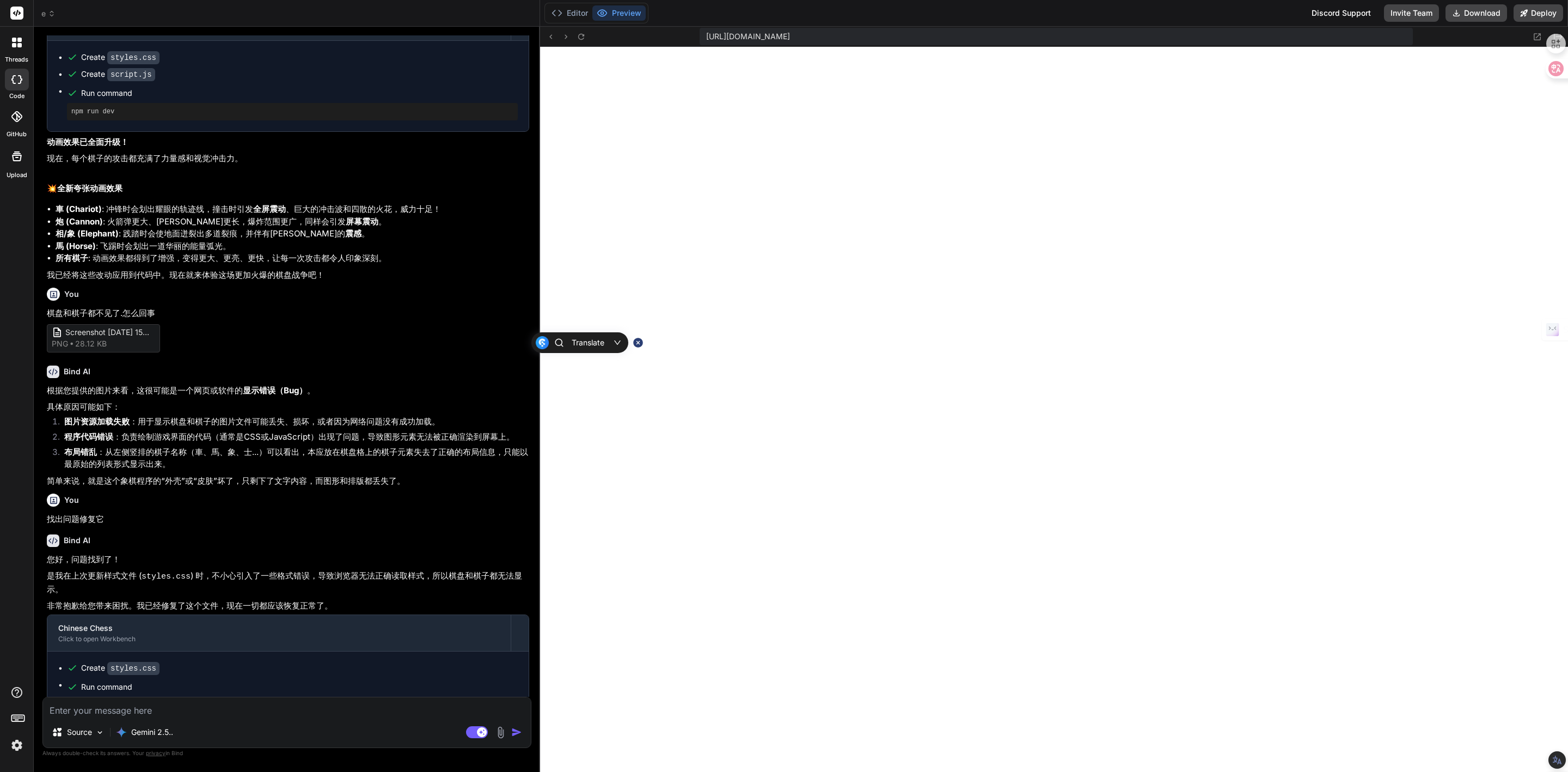
click at [346, 216] on strong "屏幕震动" at bounding box center [362, 221] width 33 height 10
